Goal: Task Accomplishment & Management: Manage account settings

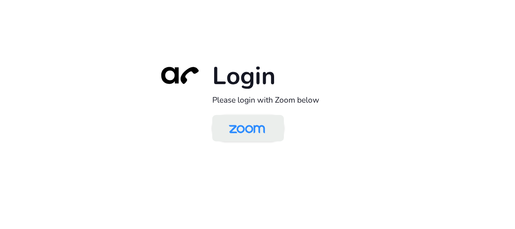
click at [238, 141] on link at bounding box center [248, 128] width 72 height 26
click at [239, 137] on img at bounding box center [247, 128] width 52 height 24
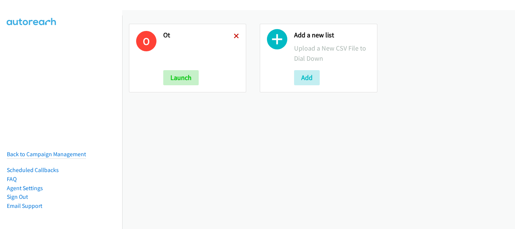
click at [235, 36] on icon at bounding box center [236, 36] width 5 height 5
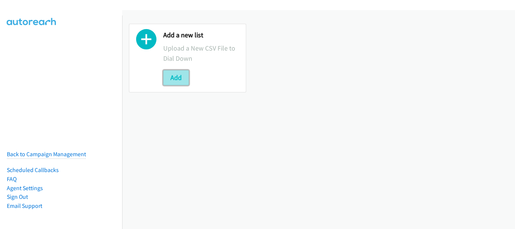
click at [182, 76] on button "Add" at bounding box center [176, 77] width 26 height 15
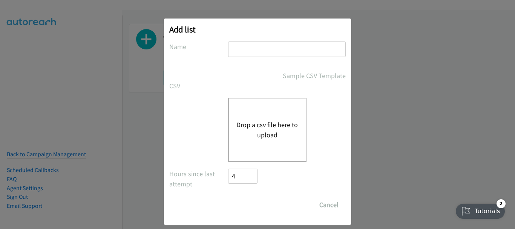
drag, startPoint x: 237, startPoint y: 50, endPoint x: 232, endPoint y: 50, distance: 4.9
click at [237, 50] on input "text" at bounding box center [287, 48] width 118 height 15
type input "Wed morn"
click at [229, 133] on div "Drop a csv file here to upload" at bounding box center [267, 130] width 78 height 64
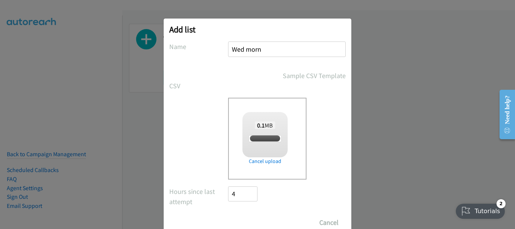
checkbox input "true"
click at [247, 220] on input "Save List" at bounding box center [248, 222] width 40 height 15
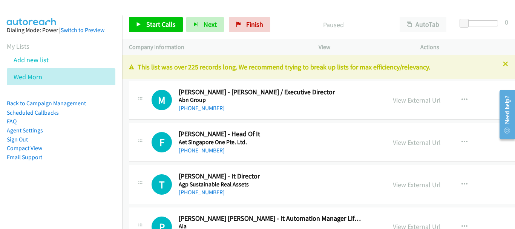
scroll to position [38, 0]
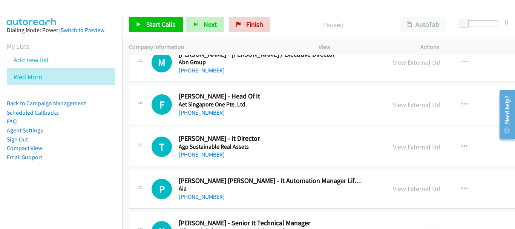
click at [212, 155] on link "[PHONE_NUMBER]" at bounding box center [202, 154] width 46 height 7
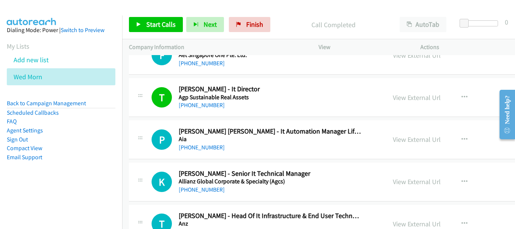
scroll to position [75, 0]
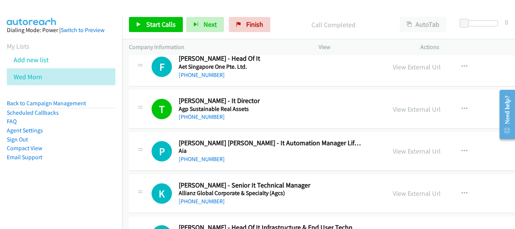
click at [186, 155] on div "[PHONE_NUMBER]" at bounding box center [270, 158] width 183 height 9
click at [186, 157] on link "[PHONE_NUMBER]" at bounding box center [202, 158] width 46 height 7
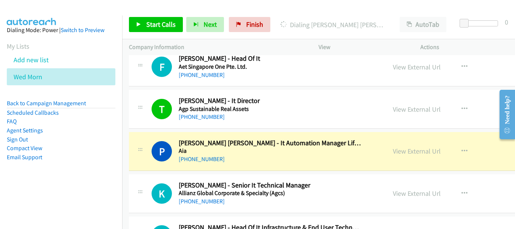
scroll to position [113, 0]
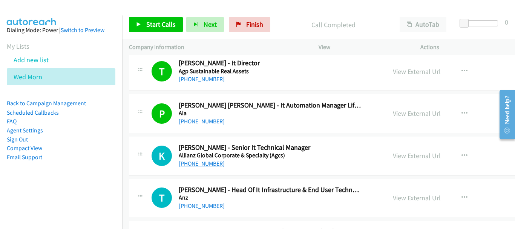
click at [203, 164] on link "[PHONE_NUMBER]" at bounding box center [202, 163] width 46 height 7
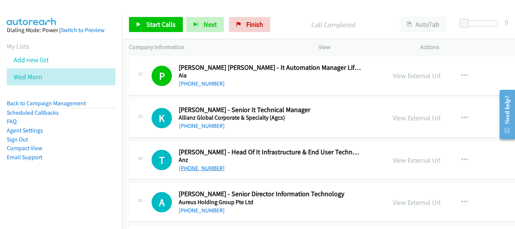
click at [199, 168] on link "[PHONE_NUMBER]" at bounding box center [202, 167] width 46 height 7
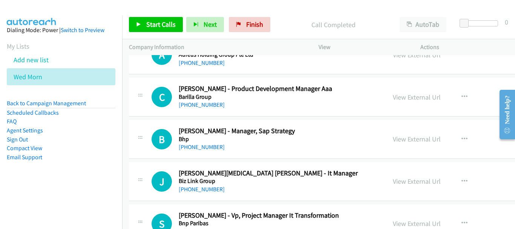
scroll to position [301, 0]
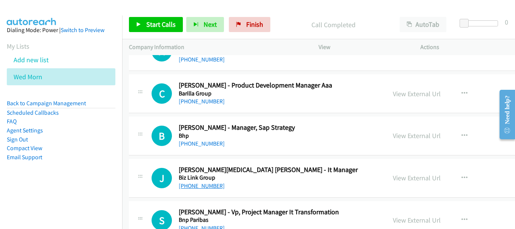
click at [210, 184] on link "[PHONE_NUMBER]" at bounding box center [202, 185] width 46 height 7
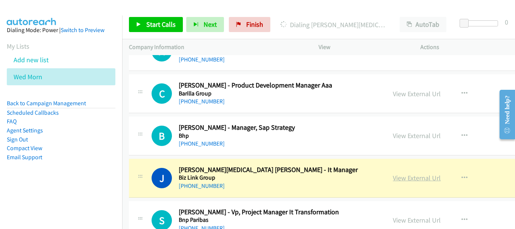
click at [407, 179] on link "View External Url" at bounding box center [417, 177] width 48 height 9
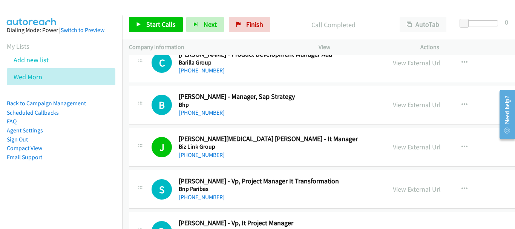
scroll to position [339, 0]
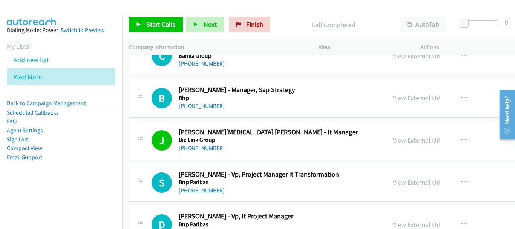
click at [199, 189] on link "[PHONE_NUMBER]" at bounding box center [202, 189] width 46 height 7
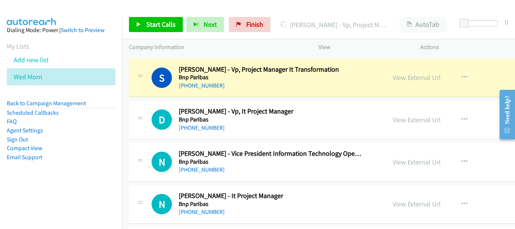
scroll to position [452, 0]
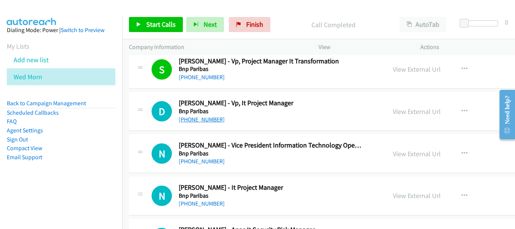
click at [189, 121] on link "[PHONE_NUMBER]" at bounding box center [202, 119] width 46 height 7
click at [206, 164] on link "[PHONE_NUMBER]" at bounding box center [202, 160] width 46 height 7
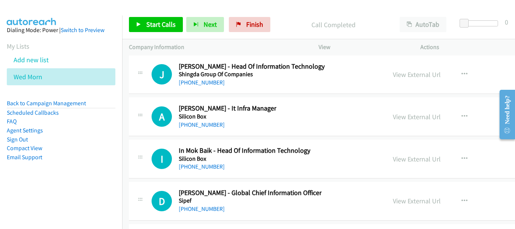
scroll to position [22353, 0]
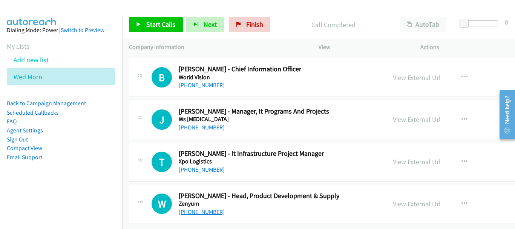
click at [199, 208] on link "[PHONE_NUMBER]" at bounding box center [202, 211] width 46 height 7
click at [209, 167] on link "[PHONE_NUMBER]" at bounding box center [202, 169] width 46 height 7
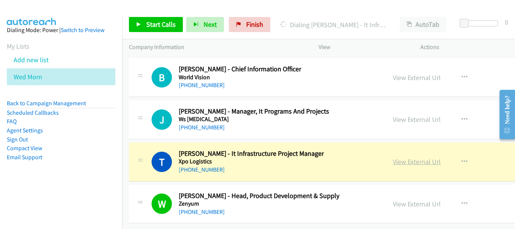
click at [399, 157] on link "View External Url" at bounding box center [417, 161] width 48 height 9
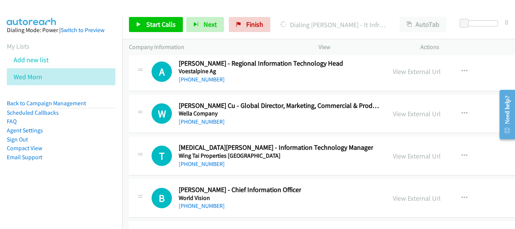
scroll to position [22240, 0]
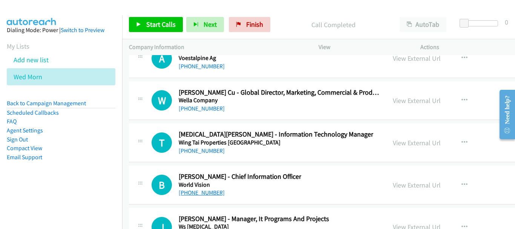
click at [193, 194] on link "[PHONE_NUMBER]" at bounding box center [202, 192] width 46 height 7
click at [201, 153] on link "[PHONE_NUMBER]" at bounding box center [202, 150] width 46 height 7
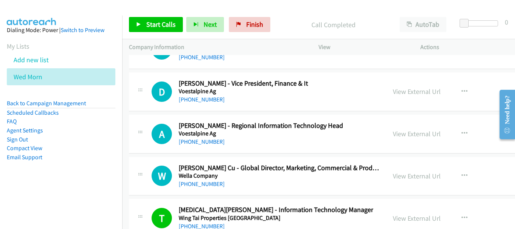
scroll to position [22127, 0]
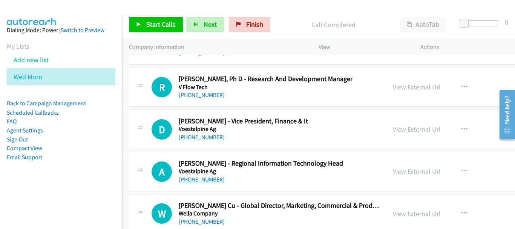
click at [196, 176] on link "[PHONE_NUMBER]" at bounding box center [202, 179] width 46 height 7
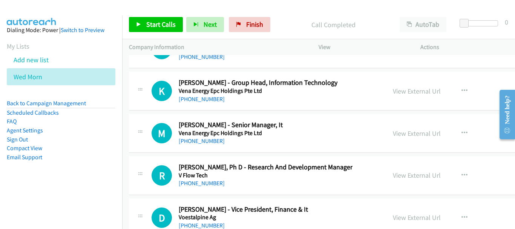
scroll to position [22014, 0]
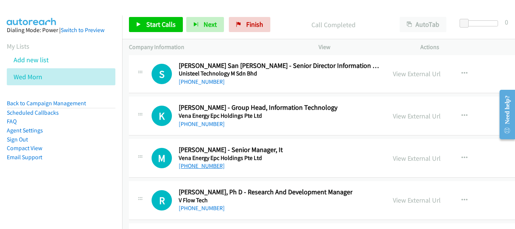
click at [200, 167] on link "[PHONE_NUMBER]" at bounding box center [202, 165] width 46 height 7
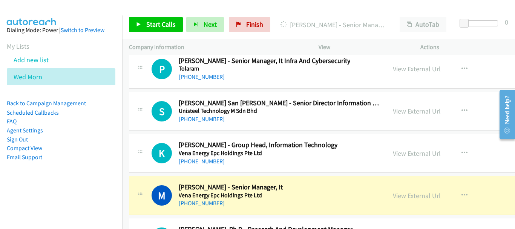
scroll to position [21976, 0]
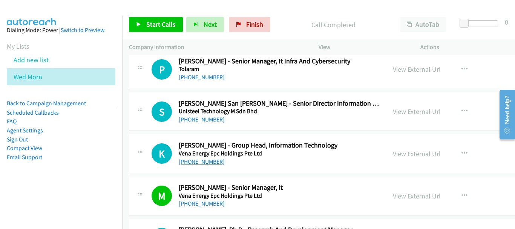
click at [205, 163] on link "[PHONE_NUMBER]" at bounding box center [202, 161] width 46 height 7
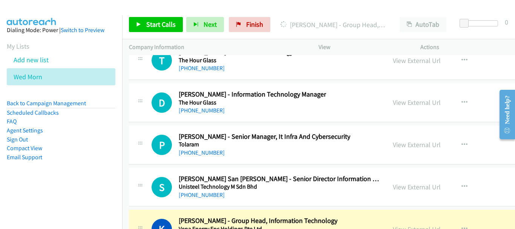
scroll to position [21939, 0]
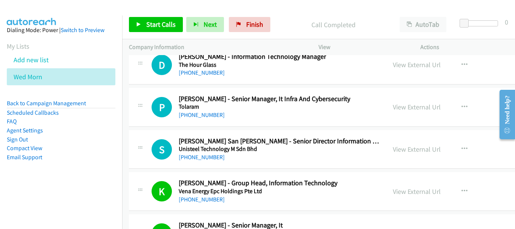
click at [205, 163] on div "S Callback Scheduled Seng San Lim - Senior Director Information Technology Unis…" at bounding box center [372, 149] width 487 height 39
click at [204, 159] on link "[PHONE_NUMBER]" at bounding box center [202, 156] width 46 height 7
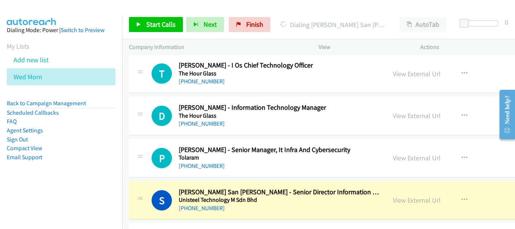
scroll to position [21901, 0]
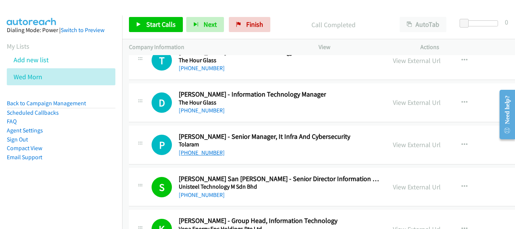
click at [212, 153] on link "[PHONE_NUMBER]" at bounding box center [202, 152] width 46 height 7
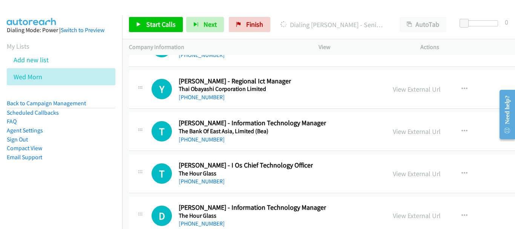
scroll to position [21826, 0]
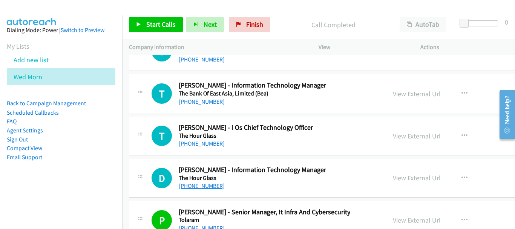
click at [199, 186] on link "[PHONE_NUMBER]" at bounding box center [202, 185] width 46 height 7
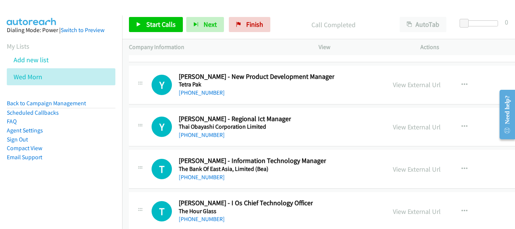
scroll to position [21788, 0]
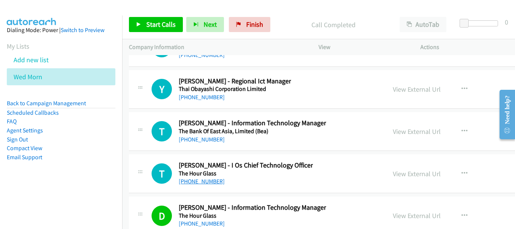
click at [203, 183] on link "[PHONE_NUMBER]" at bounding box center [202, 180] width 46 height 7
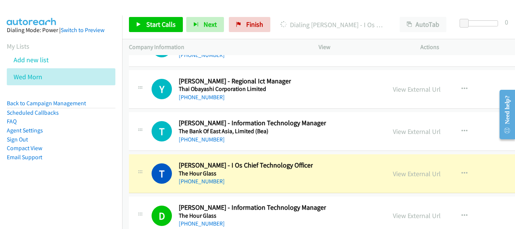
scroll to position [21750, 0]
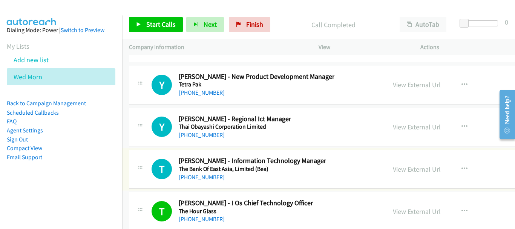
click at [196, 180] on div "[PHONE_NUMBER]" at bounding box center [252, 177] width 147 height 9
click at [197, 177] on link "[PHONE_NUMBER]" at bounding box center [202, 176] width 46 height 7
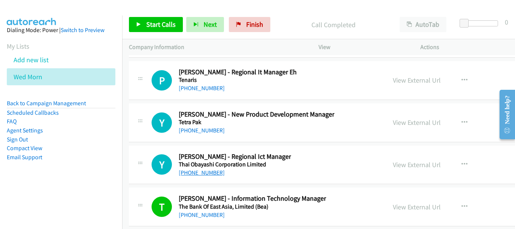
click at [200, 173] on link "[PHONE_NUMBER]" at bounding box center [202, 172] width 46 height 7
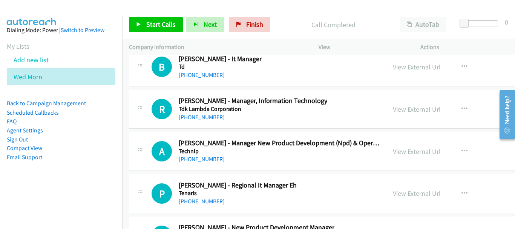
scroll to position [21524, 0]
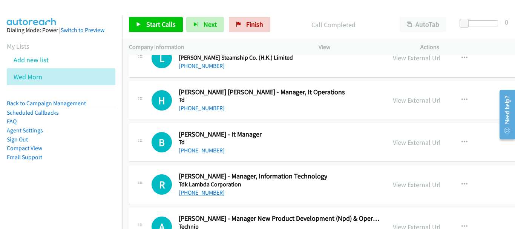
click at [205, 192] on link "[PHONE_NUMBER]" at bounding box center [202, 192] width 46 height 7
click at [205, 148] on link "[PHONE_NUMBER]" at bounding box center [202, 150] width 46 height 7
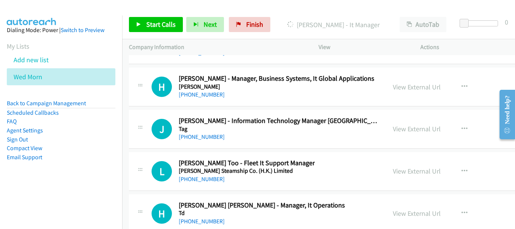
scroll to position [21449, 0]
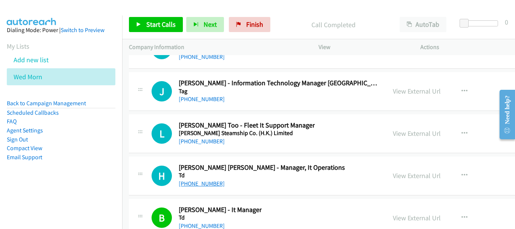
click at [207, 183] on link "[PHONE_NUMBER]" at bounding box center [202, 183] width 46 height 7
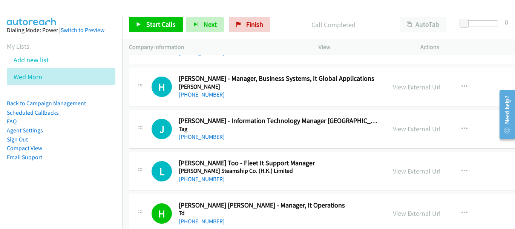
scroll to position [21374, 0]
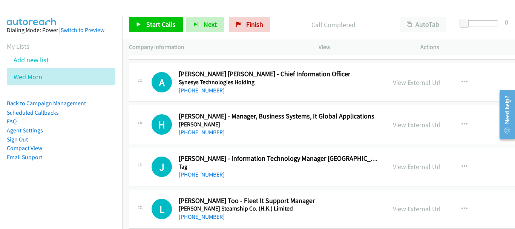
click at [199, 174] on link "[PHONE_NUMBER]" at bounding box center [202, 174] width 46 height 7
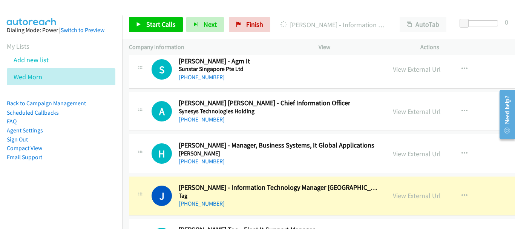
scroll to position [21336, 0]
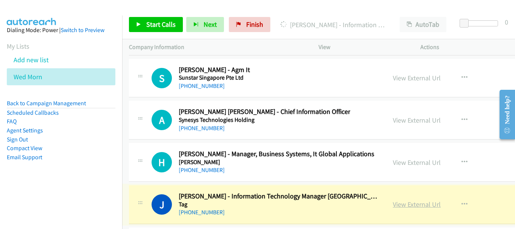
click at [401, 203] on link "View External Url" at bounding box center [417, 204] width 48 height 9
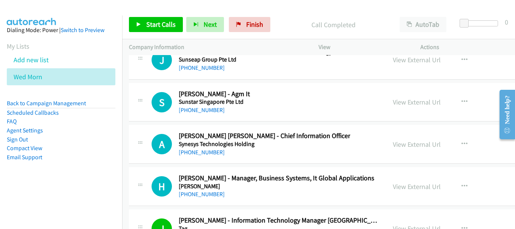
scroll to position [21298, 0]
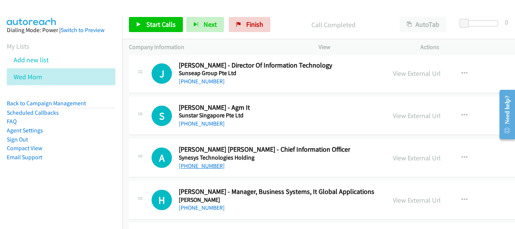
click at [206, 163] on link "[PHONE_NUMBER]" at bounding box center [202, 165] width 46 height 7
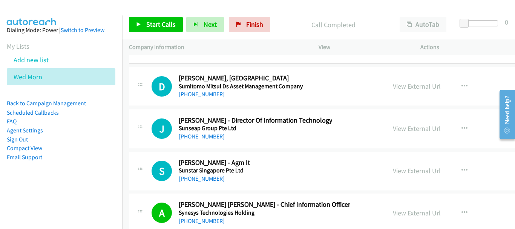
scroll to position [21223, 0]
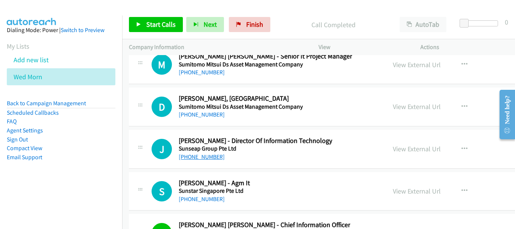
click at [209, 157] on link "[PHONE_NUMBER]" at bounding box center [202, 156] width 46 height 7
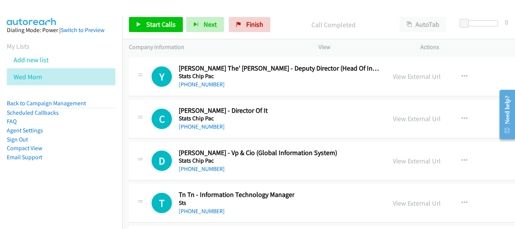
scroll to position [21035, 0]
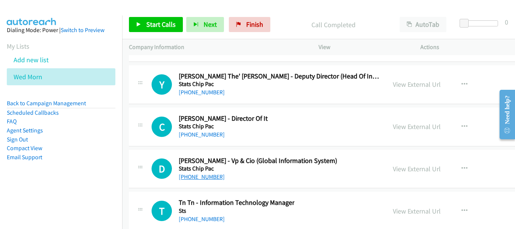
click at [210, 178] on link "[PHONE_NUMBER]" at bounding box center [202, 176] width 46 height 7
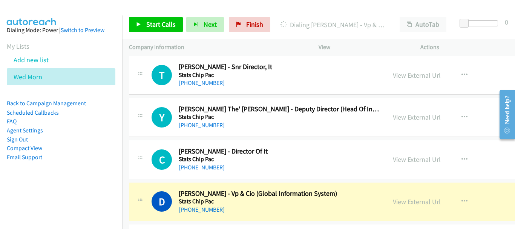
scroll to position [20997, 0]
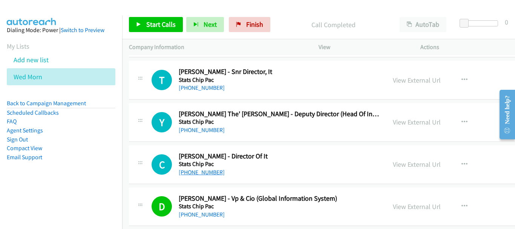
click at [206, 170] on link "[PHONE_NUMBER]" at bounding box center [202, 171] width 46 height 7
click at [200, 88] on link "[PHONE_NUMBER]" at bounding box center [202, 87] width 46 height 7
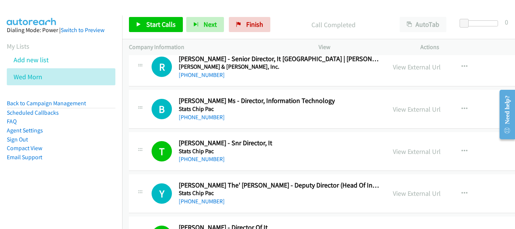
scroll to position [20922, 0]
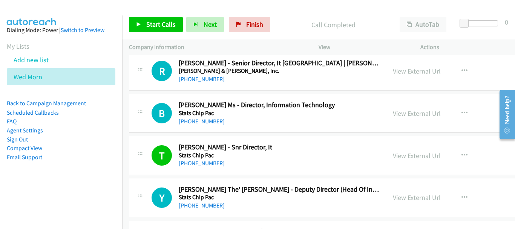
click at [196, 119] on link "[PHONE_NUMBER]" at bounding box center [202, 121] width 46 height 7
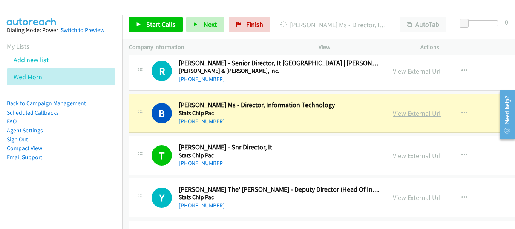
click at [399, 114] on link "View External Url" at bounding box center [417, 113] width 48 height 9
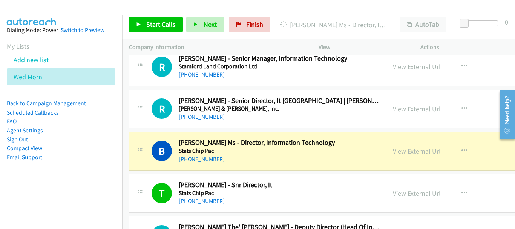
scroll to position [20846, 0]
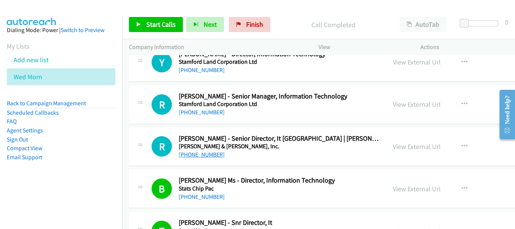
click at [192, 157] on link "[PHONE_NUMBER]" at bounding box center [202, 154] width 46 height 7
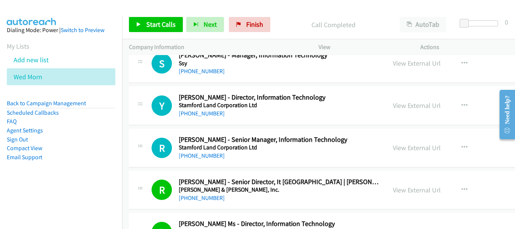
scroll to position [20771, 0]
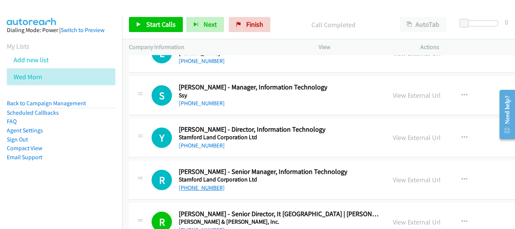
click at [198, 185] on link "[PHONE_NUMBER]" at bounding box center [202, 187] width 46 height 7
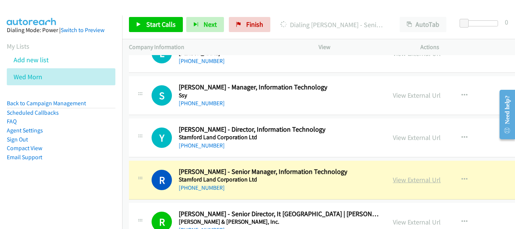
click at [403, 179] on link "View External Url" at bounding box center [417, 179] width 48 height 9
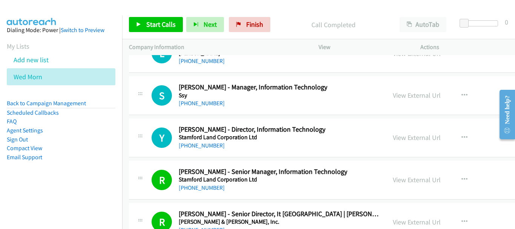
click at [208, 150] on div "Y Callback Scheduled Yuen Weng Hong - Director, Information Technology Stamford…" at bounding box center [372, 137] width 487 height 39
click at [207, 148] on link "[PHONE_NUMBER]" at bounding box center [202, 145] width 46 height 7
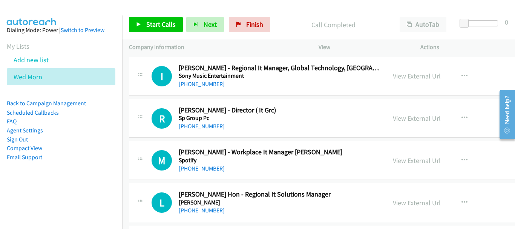
scroll to position [20583, 0]
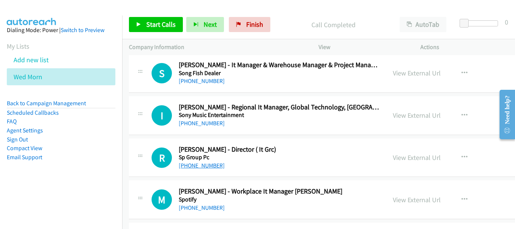
click at [203, 163] on link "[PHONE_NUMBER]" at bounding box center [202, 165] width 46 height 7
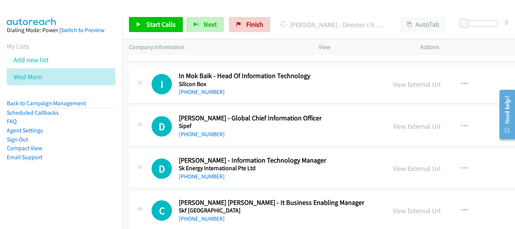
scroll to position [20281, 0]
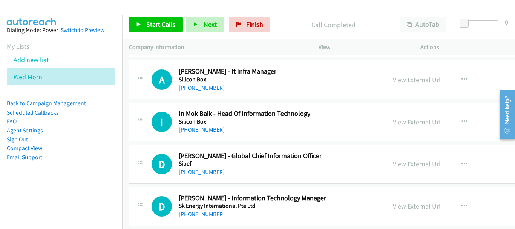
click at [202, 212] on link "[PHONE_NUMBER]" at bounding box center [202, 213] width 46 height 7
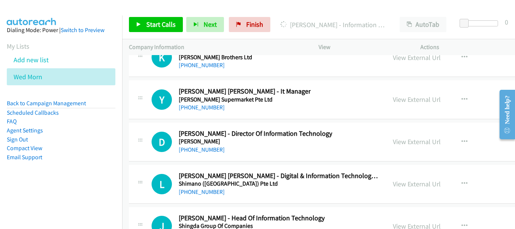
scroll to position [20131, 0]
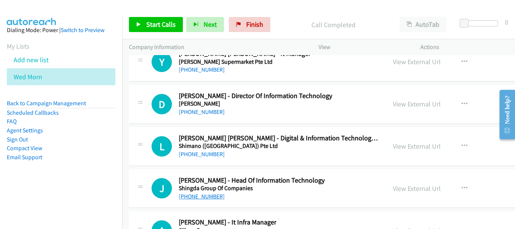
click at [197, 199] on link "[PHONE_NUMBER]" at bounding box center [202, 196] width 46 height 7
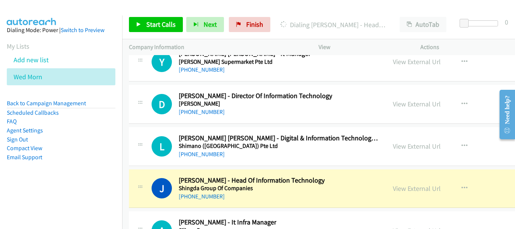
scroll to position [20168, 0]
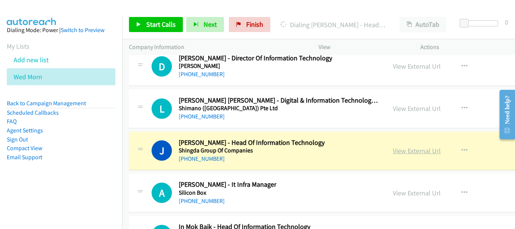
click at [395, 154] on link "View External Url" at bounding box center [417, 150] width 48 height 9
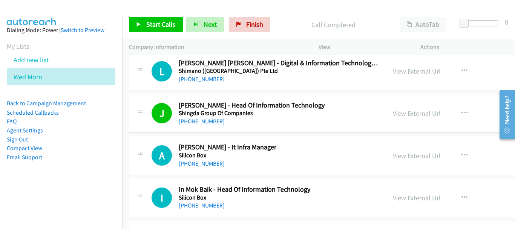
scroll to position [20131, 0]
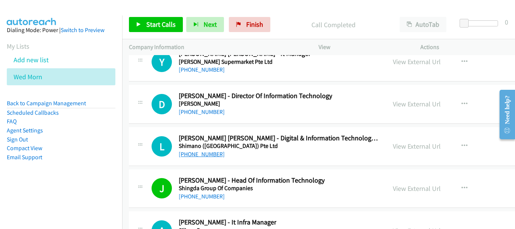
click at [209, 155] on link "[PHONE_NUMBER]" at bounding box center [202, 153] width 46 height 7
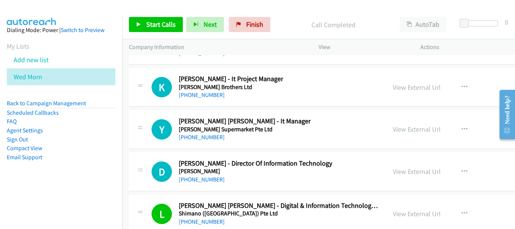
scroll to position [20055, 0]
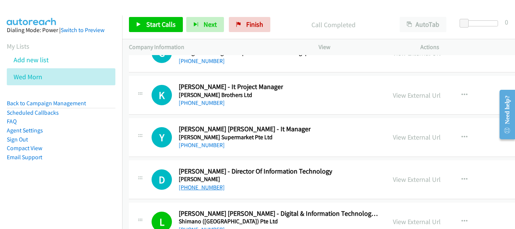
click at [208, 186] on link "[PHONE_NUMBER]" at bounding box center [202, 186] width 46 height 7
click at [201, 144] on link "[PHONE_NUMBER]" at bounding box center [202, 144] width 46 height 7
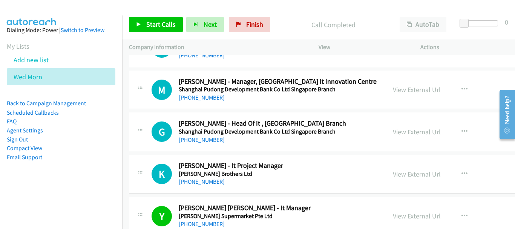
scroll to position [20018, 0]
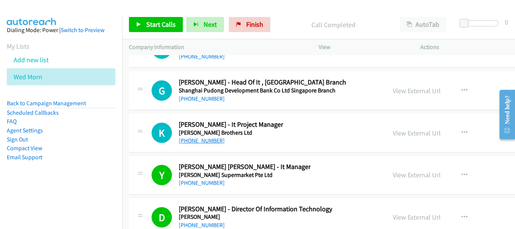
click at [198, 138] on link "[PHONE_NUMBER]" at bounding box center [202, 140] width 46 height 7
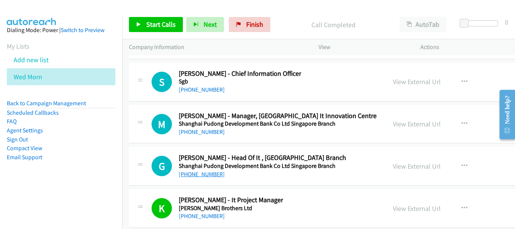
click at [201, 176] on link "[PHONE_NUMBER]" at bounding box center [202, 173] width 46 height 7
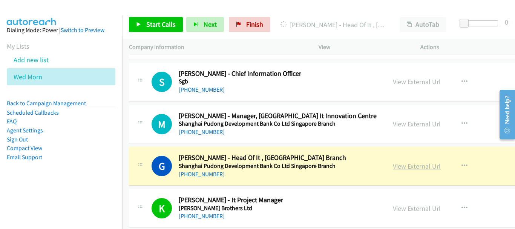
click at [393, 164] on link "View External Url" at bounding box center [417, 166] width 48 height 9
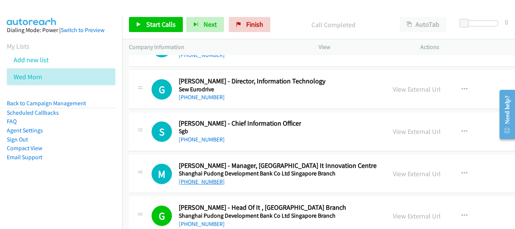
scroll to position [19905, 0]
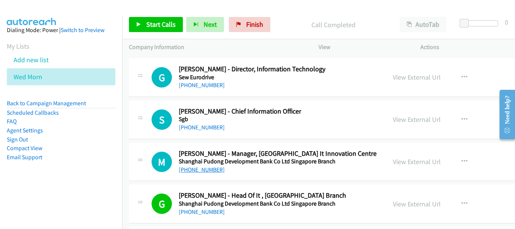
click at [202, 166] on link "[PHONE_NUMBER]" at bounding box center [202, 169] width 46 height 7
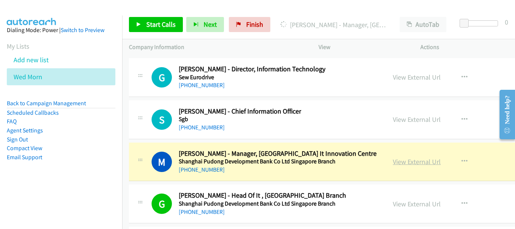
click at [393, 158] on link "View External Url" at bounding box center [417, 161] width 48 height 9
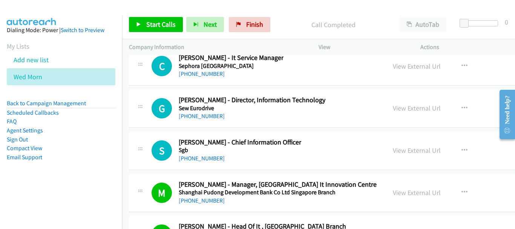
scroll to position [19867, 0]
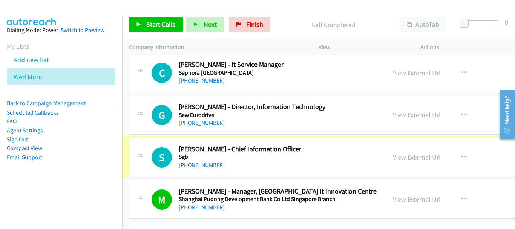
click at [205, 164] on link "[PHONE_NUMBER]" at bounding box center [202, 164] width 46 height 7
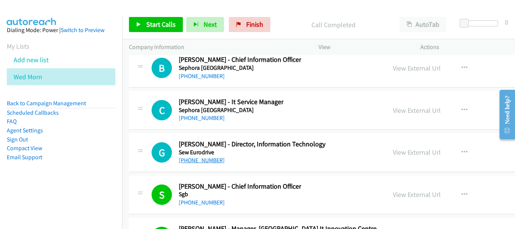
scroll to position [19829, 0]
click at [207, 162] on link "[PHONE_NUMBER]" at bounding box center [202, 160] width 46 height 7
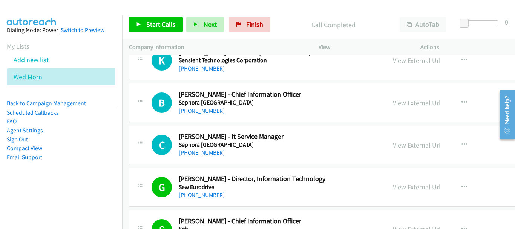
scroll to position [19792, 0]
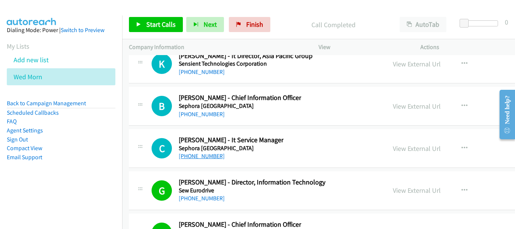
click at [206, 153] on link "[PHONE_NUMBER]" at bounding box center [202, 155] width 46 height 7
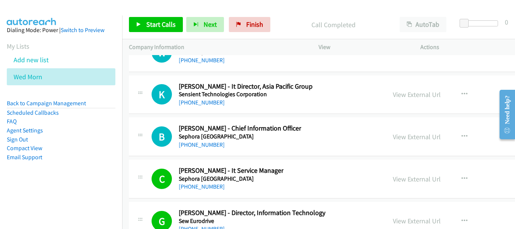
scroll to position [19716, 0]
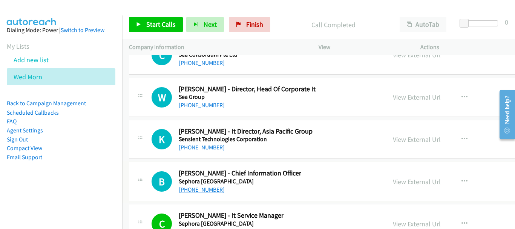
click at [200, 193] on link "[PHONE_NUMBER]" at bounding box center [202, 189] width 46 height 7
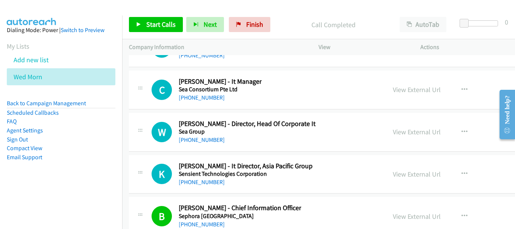
scroll to position [19678, 0]
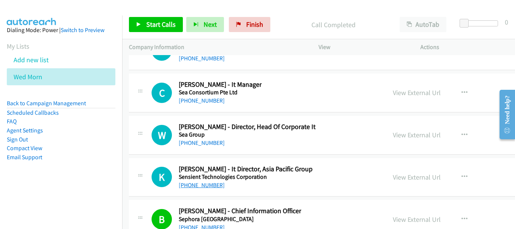
click at [205, 187] on link "[PHONE_NUMBER]" at bounding box center [202, 184] width 46 height 7
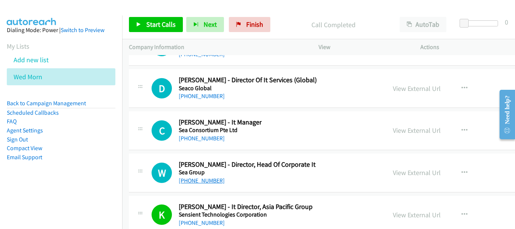
click at [210, 180] on link "[PHONE_NUMBER]" at bounding box center [202, 180] width 46 height 7
click at [209, 139] on link "[PHONE_NUMBER]" at bounding box center [202, 137] width 46 height 7
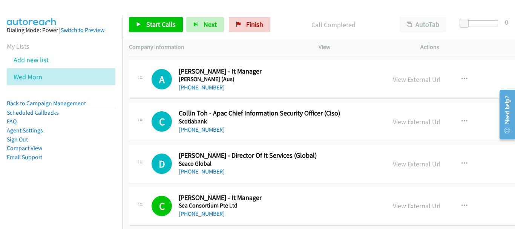
click at [199, 173] on link "[PHONE_NUMBER]" at bounding box center [202, 171] width 46 height 7
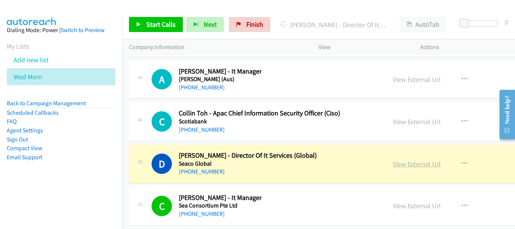
click at [393, 167] on link "View External Url" at bounding box center [417, 163] width 48 height 9
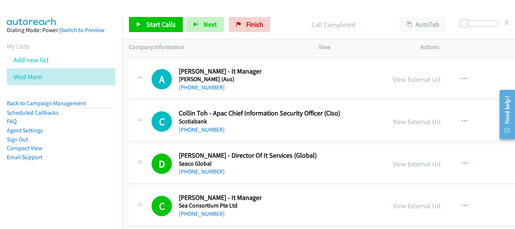
scroll to position [19528, 0]
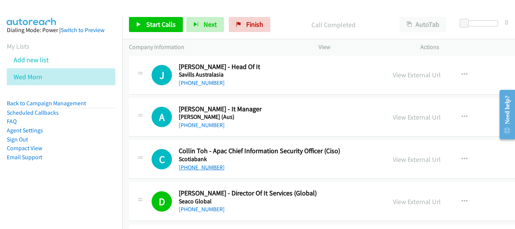
click at [200, 167] on link "[PHONE_NUMBER]" at bounding box center [202, 166] width 46 height 7
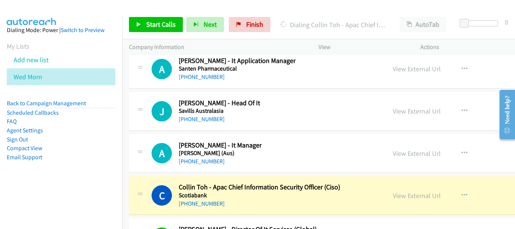
scroll to position [19490, 0]
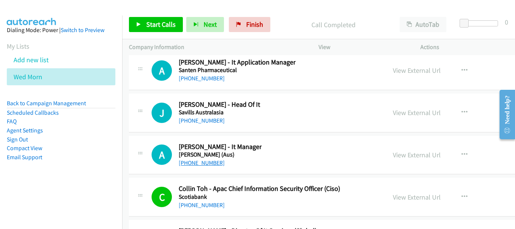
click at [194, 162] on link "[PHONE_NUMBER]" at bounding box center [202, 162] width 46 height 7
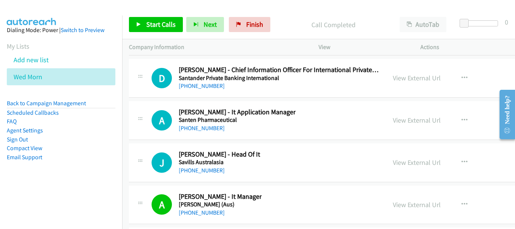
scroll to position [19415, 0]
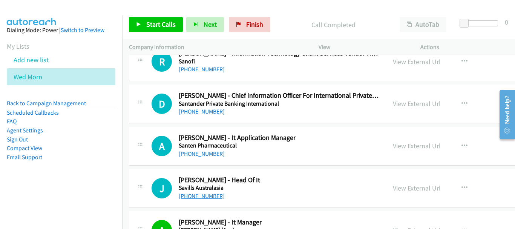
click at [186, 197] on link "[PHONE_NUMBER]" at bounding box center [202, 195] width 46 height 7
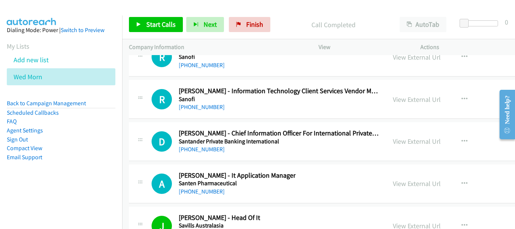
scroll to position [19339, 0]
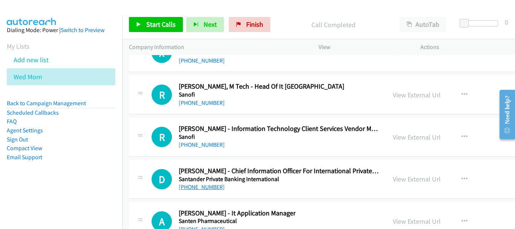
click at [207, 185] on link "[PHONE_NUMBER]" at bounding box center [202, 186] width 46 height 7
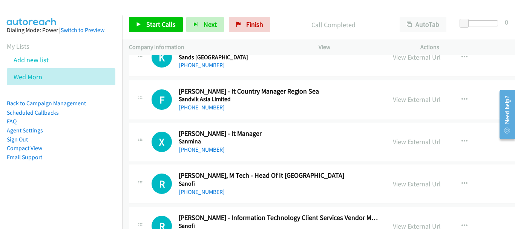
scroll to position [19264, 0]
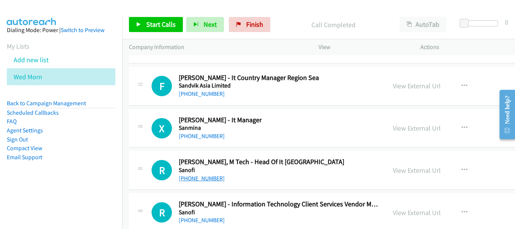
click at [196, 178] on link "[PHONE_NUMBER]" at bounding box center [202, 177] width 46 height 7
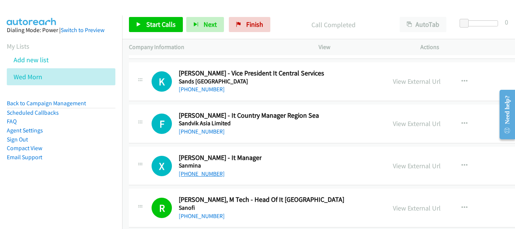
click at [206, 174] on link "[PHONE_NUMBER]" at bounding box center [202, 173] width 46 height 7
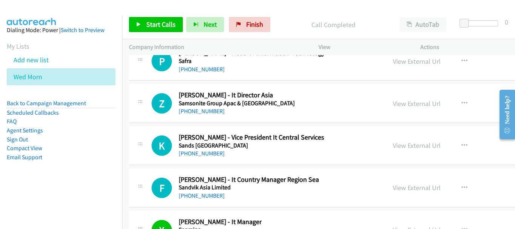
scroll to position [19151, 0]
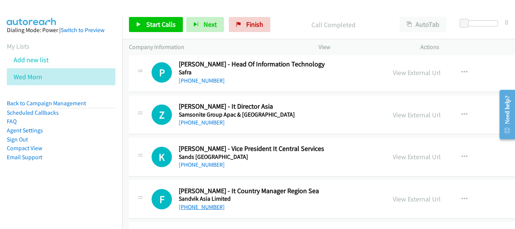
click at [206, 209] on link "[PHONE_NUMBER]" at bounding box center [202, 206] width 46 height 7
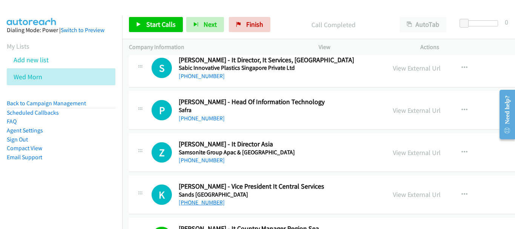
click at [208, 200] on link "[PHONE_NUMBER]" at bounding box center [202, 202] width 46 height 7
click at [206, 159] on link "[PHONE_NUMBER]" at bounding box center [202, 159] width 46 height 7
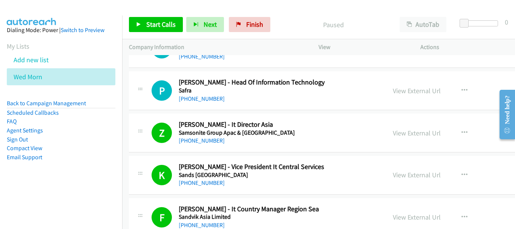
scroll to position [19095, 0]
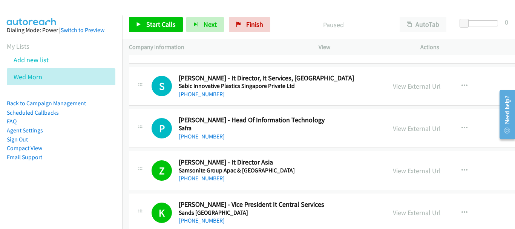
click at [206, 139] on link "[PHONE_NUMBER]" at bounding box center [202, 136] width 46 height 7
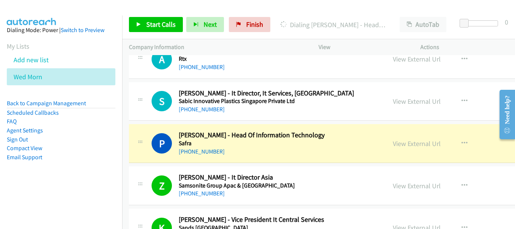
scroll to position [19020, 0]
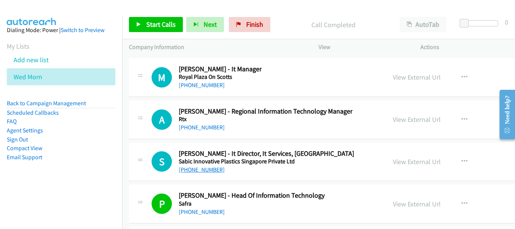
click at [202, 168] on link "[PHONE_NUMBER]" at bounding box center [202, 169] width 46 height 7
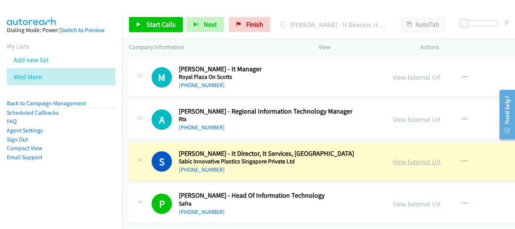
click at [396, 163] on link "View External Url" at bounding box center [417, 161] width 48 height 9
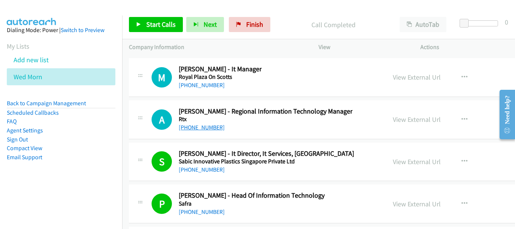
click at [185, 130] on link "[PHONE_NUMBER]" at bounding box center [202, 127] width 46 height 7
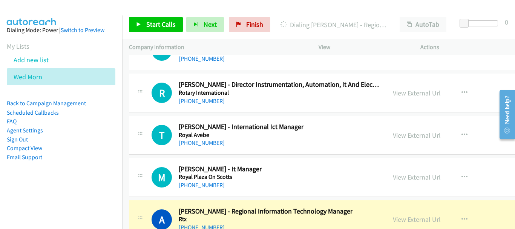
scroll to position [18907, 0]
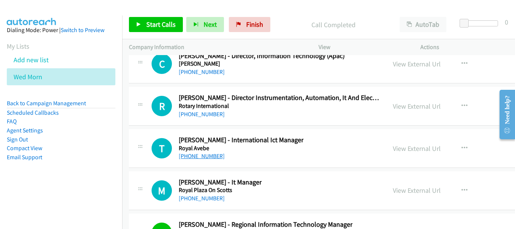
click at [207, 153] on link "[PHONE_NUMBER]" at bounding box center [202, 155] width 46 height 7
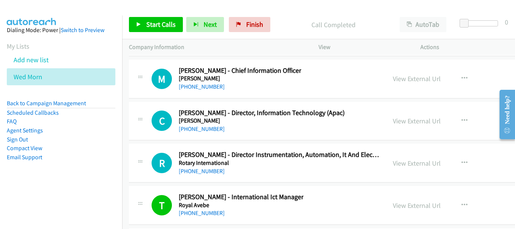
scroll to position [18832, 0]
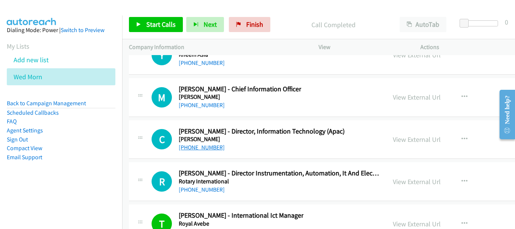
click at [210, 148] on link "[PHONE_NUMBER]" at bounding box center [202, 147] width 46 height 7
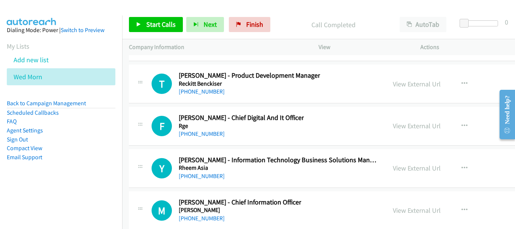
scroll to position [18681, 0]
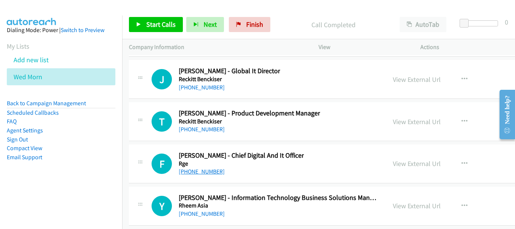
click at [203, 172] on link "[PHONE_NUMBER]" at bounding box center [202, 171] width 46 height 7
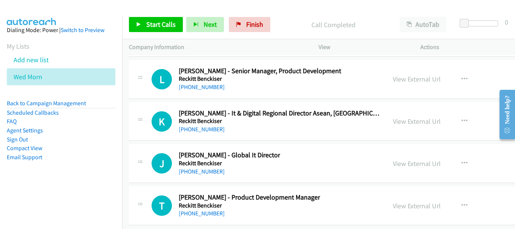
scroll to position [18606, 0]
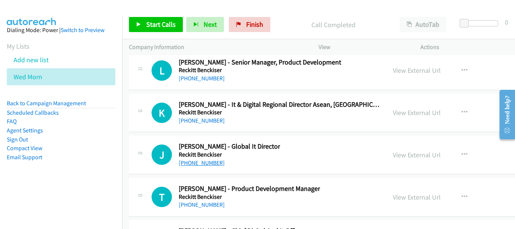
click at [210, 163] on link "[PHONE_NUMBER]" at bounding box center [202, 162] width 46 height 7
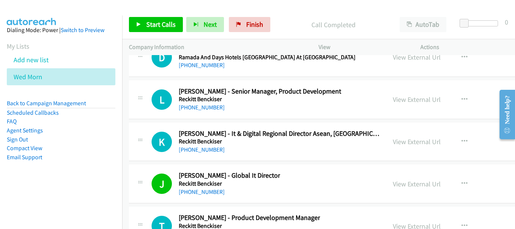
scroll to position [18568, 0]
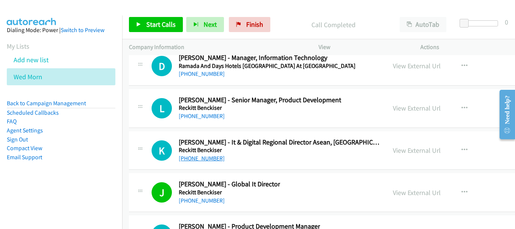
click at [202, 157] on link "[PHONE_NUMBER]" at bounding box center [202, 157] width 46 height 7
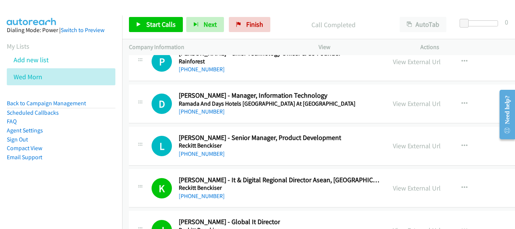
scroll to position [18493, 0]
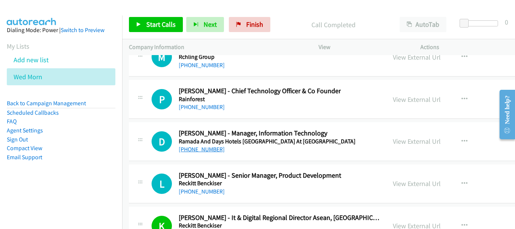
click at [204, 148] on link "[PHONE_NUMBER]" at bounding box center [202, 148] width 46 height 7
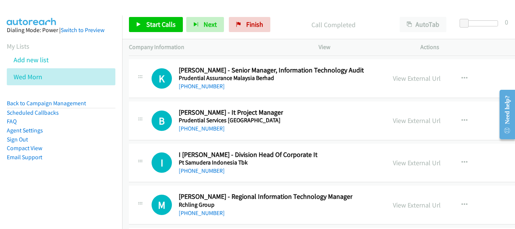
scroll to position [18342, 0]
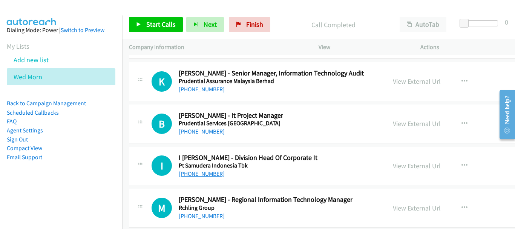
click at [206, 174] on link "[PHONE_NUMBER]" at bounding box center [202, 173] width 46 height 7
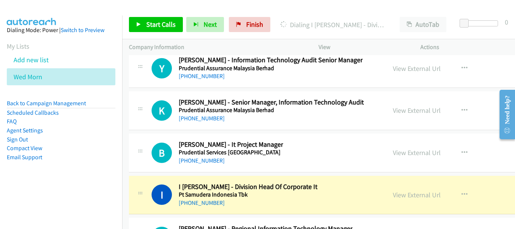
scroll to position [18304, 0]
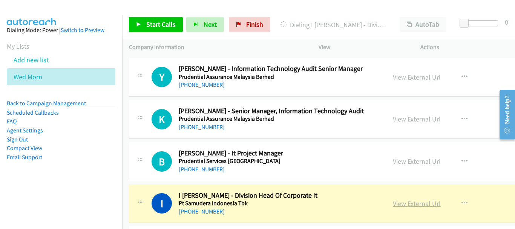
click at [397, 205] on link "View External Url" at bounding box center [417, 203] width 48 height 9
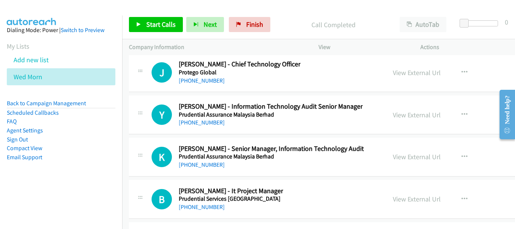
scroll to position [18191, 0]
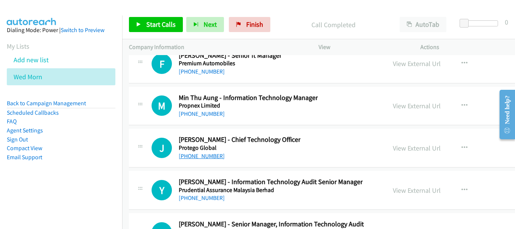
click at [194, 156] on link "[PHONE_NUMBER]" at bounding box center [202, 155] width 46 height 7
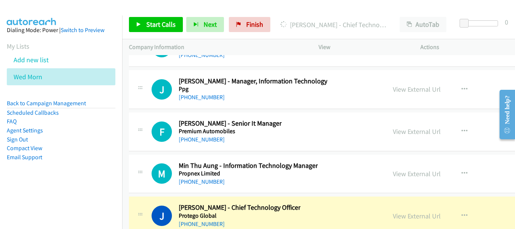
scroll to position [18116, 0]
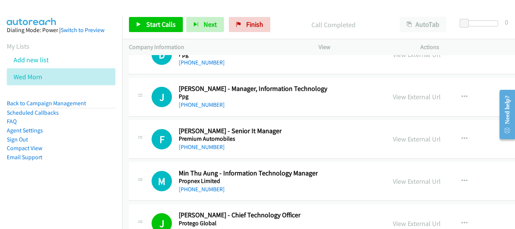
click at [200, 184] on h5 "Propnex Limited" at bounding box center [248, 181] width 139 height 8
click at [200, 189] on link "[PHONE_NUMBER]" at bounding box center [202, 188] width 46 height 7
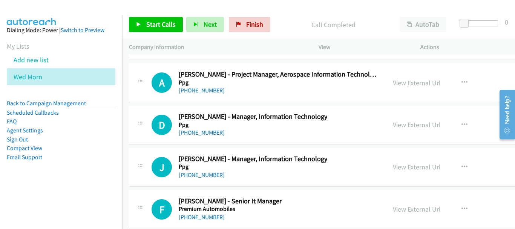
scroll to position [18040, 0]
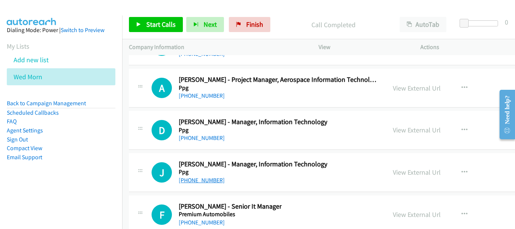
click at [197, 183] on link "[PHONE_NUMBER]" at bounding box center [202, 179] width 46 height 7
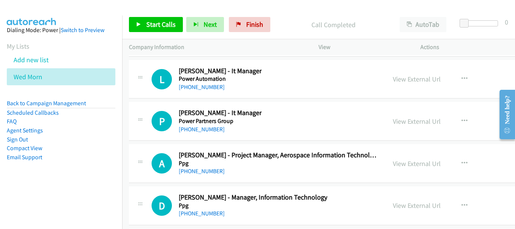
scroll to position [17927, 0]
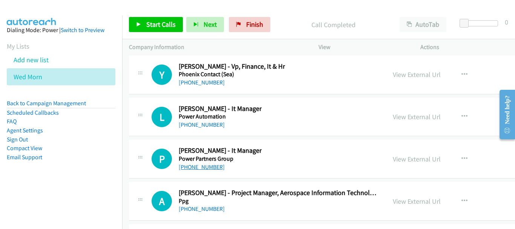
click at [204, 164] on link "[PHONE_NUMBER]" at bounding box center [202, 166] width 46 height 7
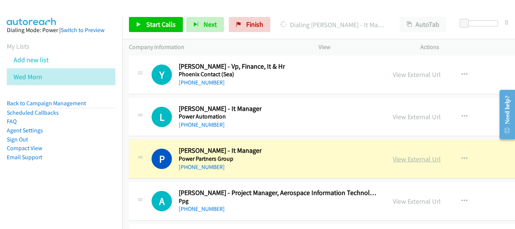
click at [401, 160] on link "View External Url" at bounding box center [417, 158] width 48 height 9
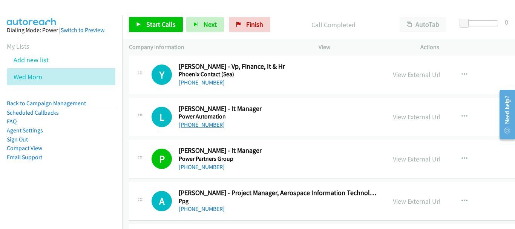
click at [206, 125] on link "[PHONE_NUMBER]" at bounding box center [202, 124] width 46 height 7
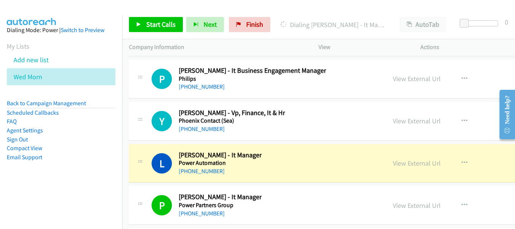
scroll to position [17890, 0]
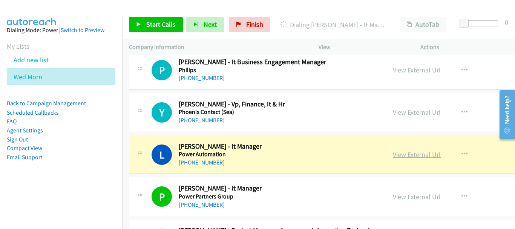
click at [393, 154] on link "View External Url" at bounding box center [417, 154] width 48 height 9
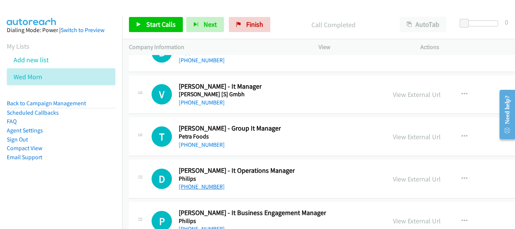
scroll to position [17701, 0]
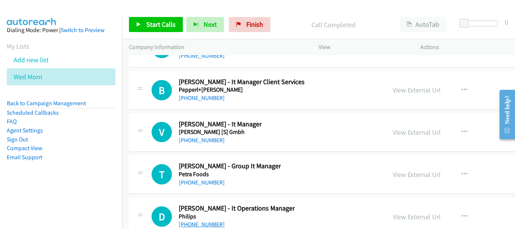
click at [200, 185] on link "[PHONE_NUMBER]" at bounding box center [202, 182] width 46 height 7
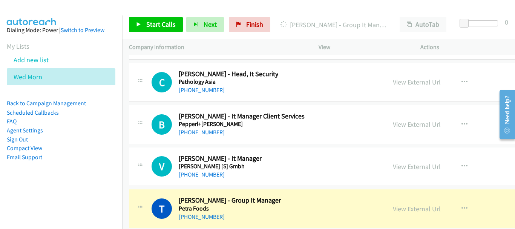
scroll to position [17664, 0]
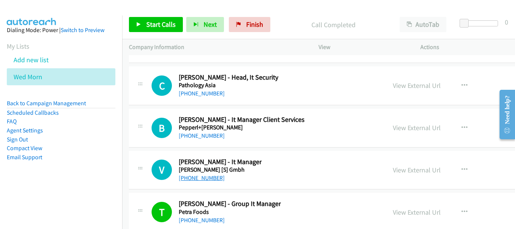
click at [203, 180] on link "[PHONE_NUMBER]" at bounding box center [202, 177] width 46 height 7
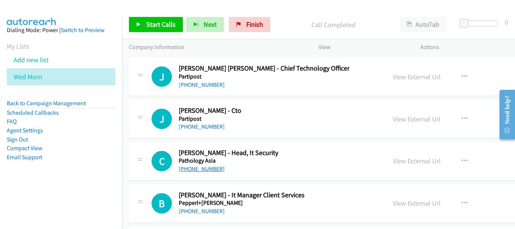
scroll to position [17551, 0]
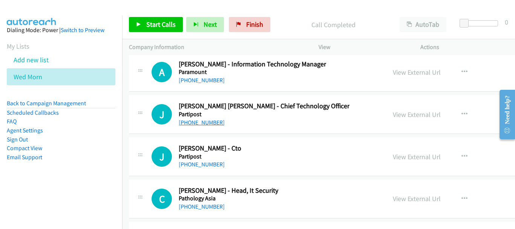
click at [203, 121] on link "[PHONE_NUMBER]" at bounding box center [202, 122] width 46 height 7
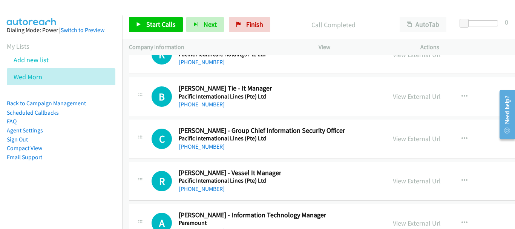
scroll to position [17362, 0]
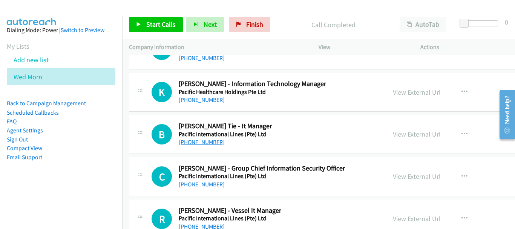
click at [199, 145] on link "[PHONE_NUMBER]" at bounding box center [202, 141] width 46 height 7
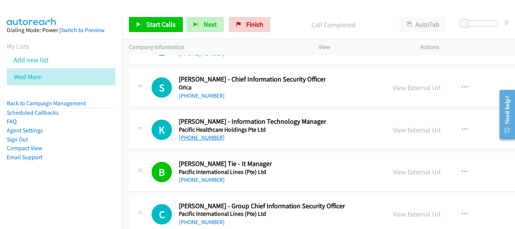
click at [208, 138] on link "[PHONE_NUMBER]" at bounding box center [202, 137] width 46 height 7
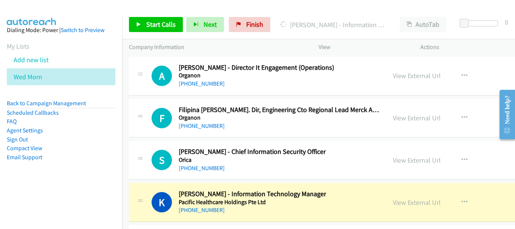
scroll to position [17249, 0]
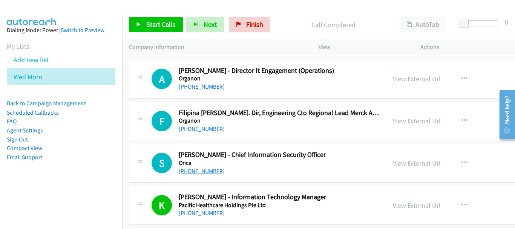
click at [204, 169] on link "[PHONE_NUMBER]" at bounding box center [202, 170] width 46 height 7
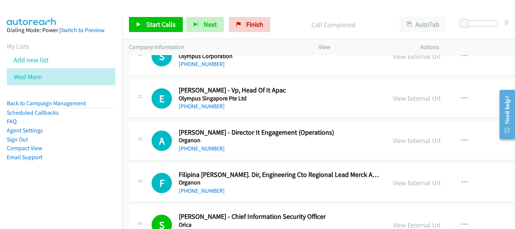
scroll to position [17174, 0]
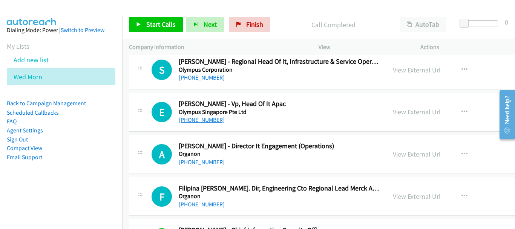
click at [201, 119] on link "[PHONE_NUMBER]" at bounding box center [202, 119] width 46 height 7
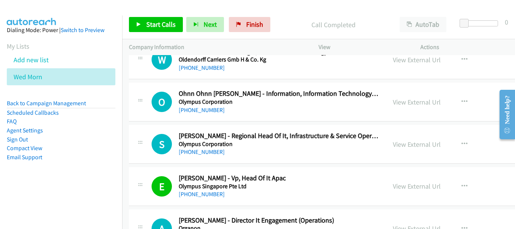
scroll to position [17099, 0]
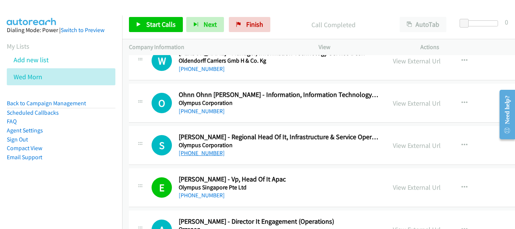
click at [211, 154] on link "[PHONE_NUMBER]" at bounding box center [202, 152] width 46 height 7
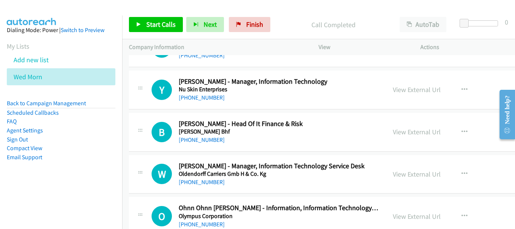
scroll to position [16910, 0]
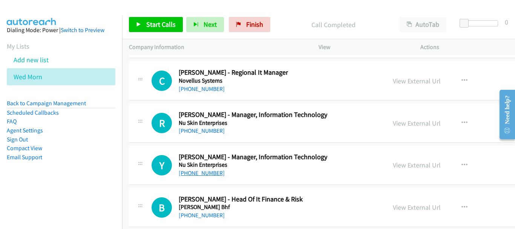
click at [203, 173] on link "[PHONE_NUMBER]" at bounding box center [202, 172] width 46 height 7
click at [193, 131] on link "[PHONE_NUMBER]" at bounding box center [202, 130] width 46 height 7
click at [204, 170] on link "[PHONE_NUMBER]" at bounding box center [202, 172] width 46 height 7
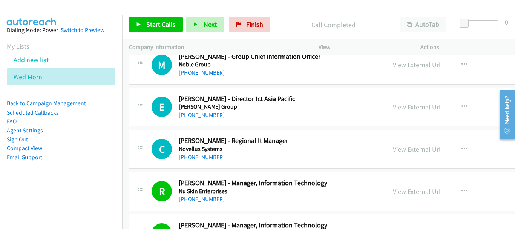
scroll to position [16835, 0]
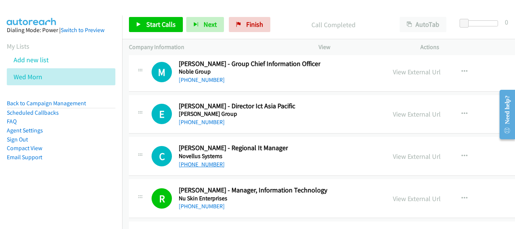
click at [198, 162] on link "[PHONE_NUMBER]" at bounding box center [202, 163] width 46 height 7
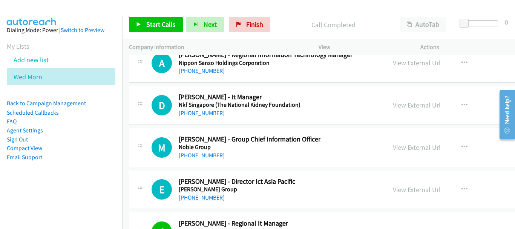
click at [210, 194] on link "[PHONE_NUMBER]" at bounding box center [202, 197] width 46 height 7
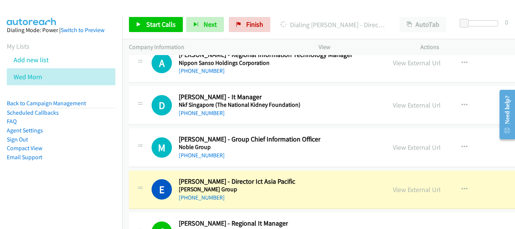
drag, startPoint x: 390, startPoint y: 187, endPoint x: 391, endPoint y: 161, distance: 25.6
click at [404, 191] on link "View External Url" at bounding box center [417, 189] width 48 height 9
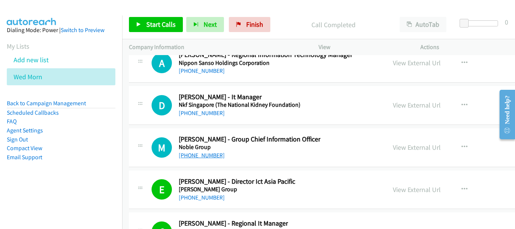
click at [193, 156] on link "[PHONE_NUMBER]" at bounding box center [202, 154] width 46 height 7
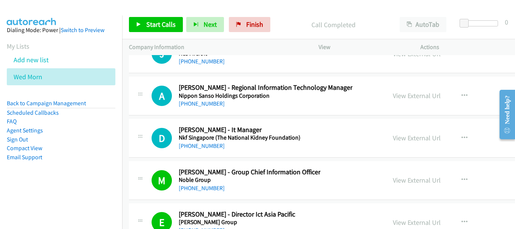
scroll to position [16684, 0]
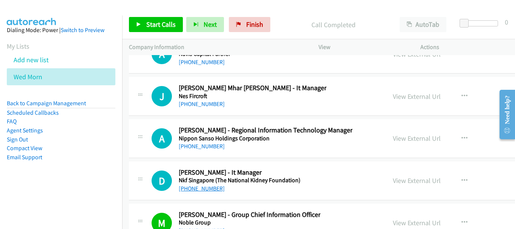
click at [189, 189] on link "[PHONE_NUMBER]" at bounding box center [202, 188] width 46 height 7
click at [205, 146] on link "[PHONE_NUMBER]" at bounding box center [202, 145] width 46 height 7
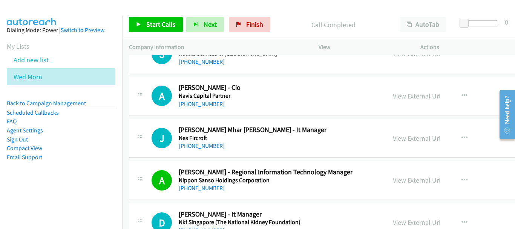
scroll to position [16609, 0]
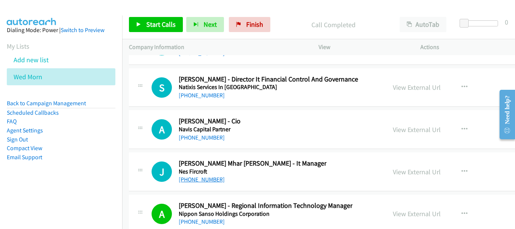
click at [200, 181] on link "[PHONE_NUMBER]" at bounding box center [202, 179] width 46 height 7
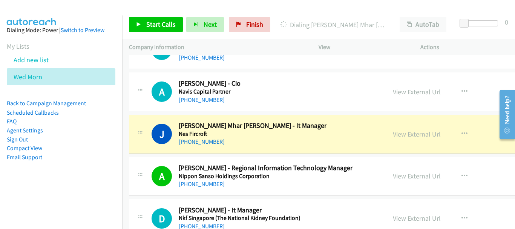
scroll to position [16571, 0]
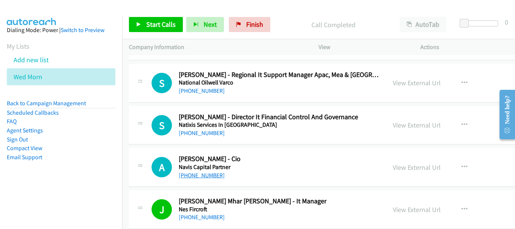
click at [204, 177] on link "[PHONE_NUMBER]" at bounding box center [202, 174] width 46 height 7
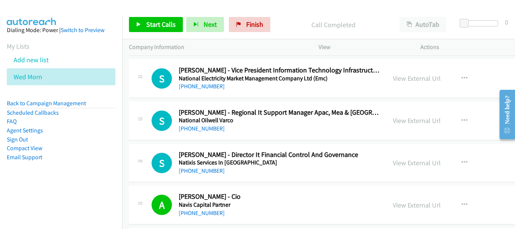
scroll to position [16496, 0]
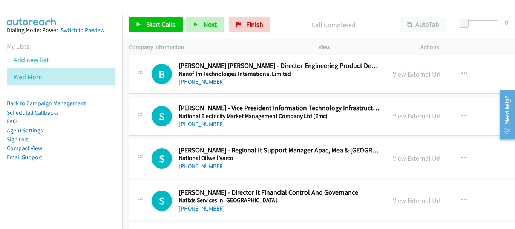
click at [212, 208] on link "[PHONE_NUMBER]" at bounding box center [202, 208] width 46 height 7
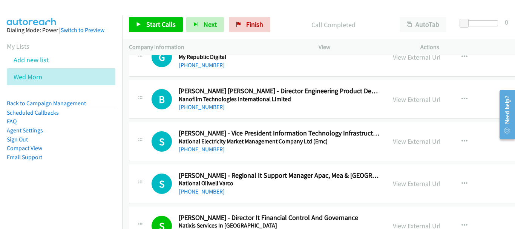
scroll to position [16458, 0]
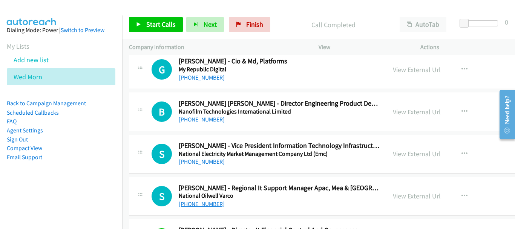
click at [194, 203] on link "[PHONE_NUMBER]" at bounding box center [202, 203] width 46 height 7
click at [200, 162] on link "[PHONE_NUMBER]" at bounding box center [202, 161] width 46 height 7
click at [209, 165] on link "[PHONE_NUMBER]" at bounding box center [202, 161] width 46 height 7
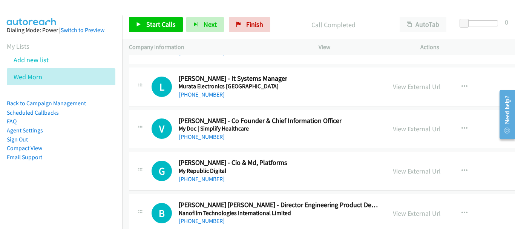
scroll to position [16345, 0]
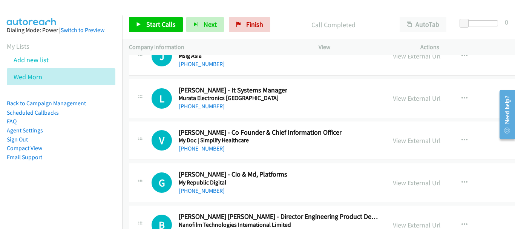
click at [190, 148] on link "[PHONE_NUMBER]" at bounding box center [202, 148] width 46 height 7
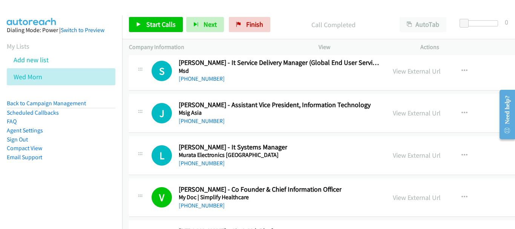
scroll to position [16270, 0]
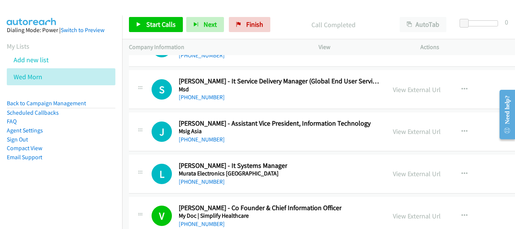
click at [192, 186] on div "[PHONE_NUMBER]" at bounding box center [233, 181] width 108 height 9
click at [193, 182] on link "[PHONE_NUMBER]" at bounding box center [202, 181] width 46 height 7
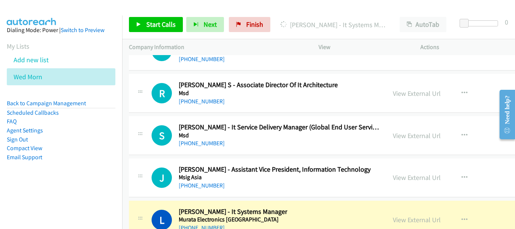
scroll to position [16232, 0]
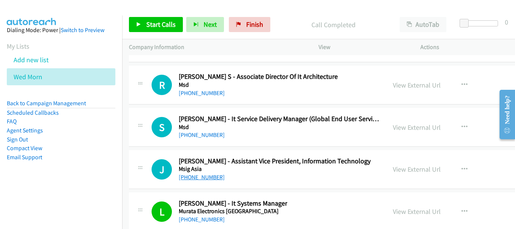
click at [199, 177] on link "[PHONE_NUMBER]" at bounding box center [202, 176] width 46 height 7
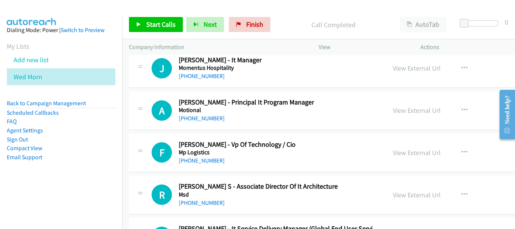
scroll to position [16119, 0]
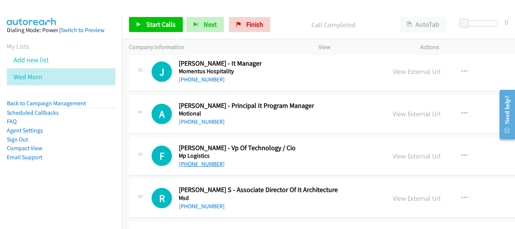
click at [209, 163] on link "[PHONE_NUMBER]" at bounding box center [202, 163] width 46 height 7
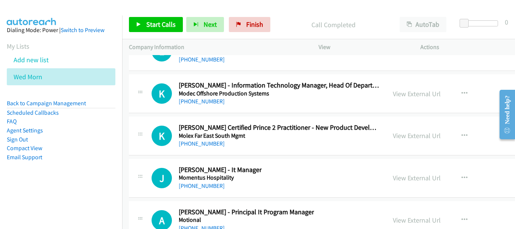
scroll to position [16006, 0]
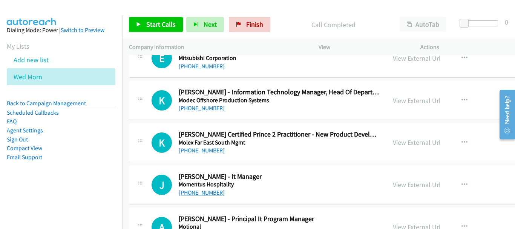
click at [203, 192] on link "[PHONE_NUMBER]" at bounding box center [202, 192] width 46 height 7
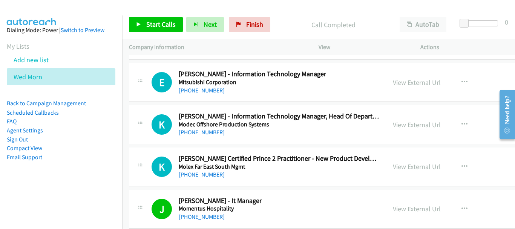
scroll to position [15969, 0]
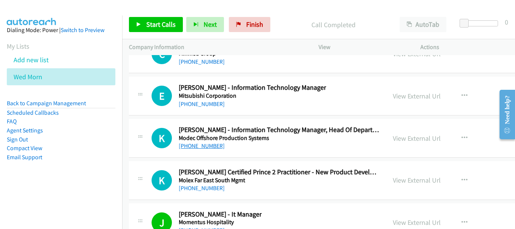
click at [202, 148] on link "[PHONE_NUMBER]" at bounding box center [202, 145] width 46 height 7
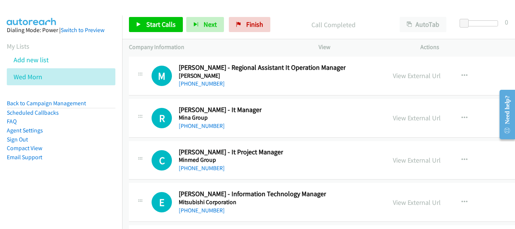
scroll to position [15856, 0]
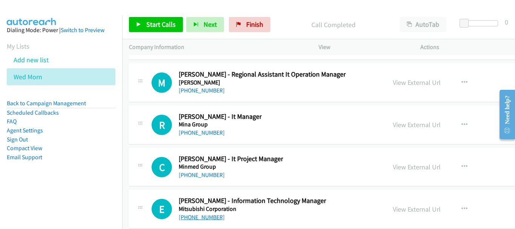
click at [200, 217] on link "[PHONE_NUMBER]" at bounding box center [202, 216] width 46 height 7
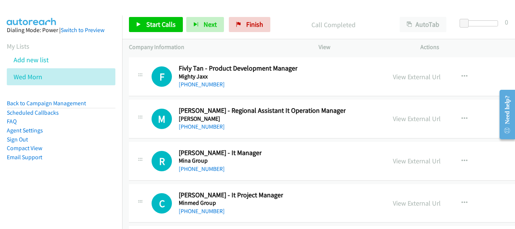
scroll to position [15818, 0]
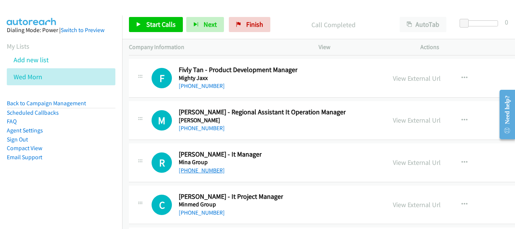
click at [209, 171] on link "[PHONE_NUMBER]" at bounding box center [202, 170] width 46 height 7
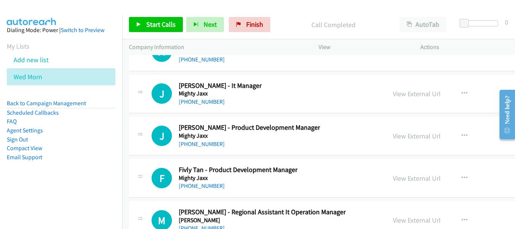
scroll to position [15705, 0]
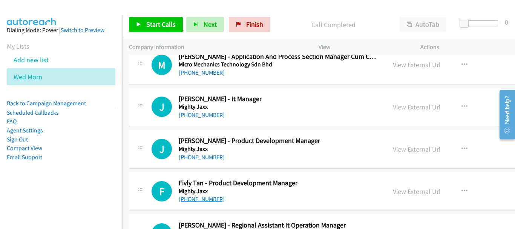
click at [199, 200] on link "[PHONE_NUMBER]" at bounding box center [202, 198] width 46 height 7
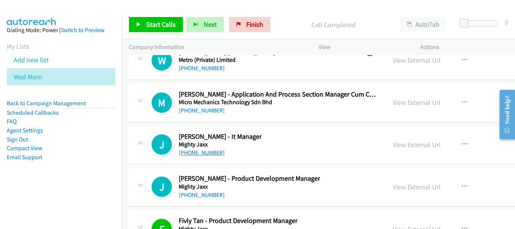
click at [203, 149] on link "[PHONE_NUMBER]" at bounding box center [202, 152] width 46 height 7
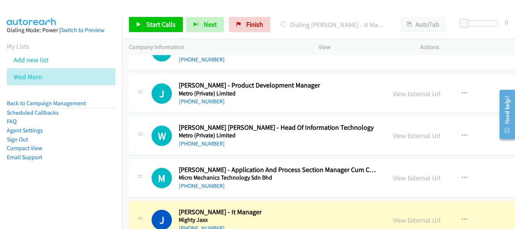
scroll to position [15554, 0]
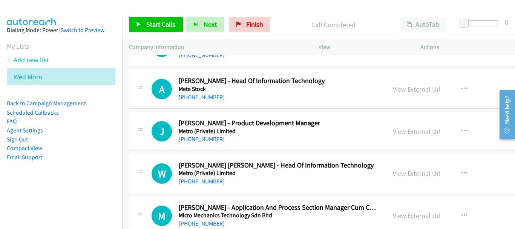
click at [201, 182] on link "[PHONE_NUMBER]" at bounding box center [202, 180] width 46 height 7
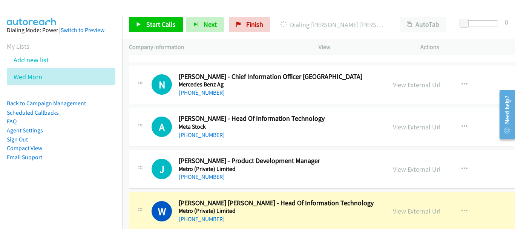
scroll to position [15479, 0]
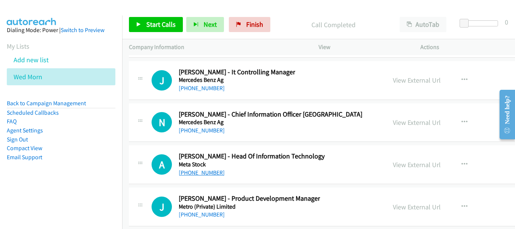
click at [189, 171] on link "[PHONE_NUMBER]" at bounding box center [202, 172] width 46 height 7
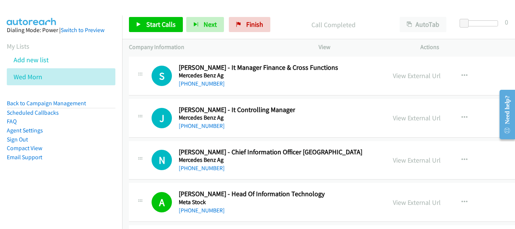
scroll to position [15403, 0]
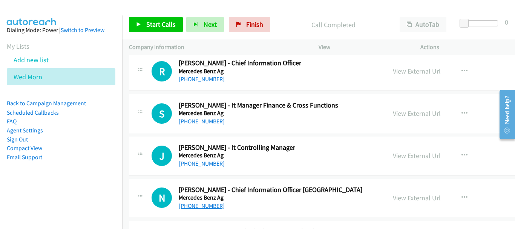
click at [188, 208] on link "[PHONE_NUMBER]" at bounding box center [202, 205] width 46 height 7
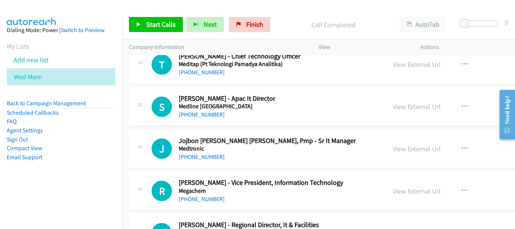
scroll to position [15027, 0]
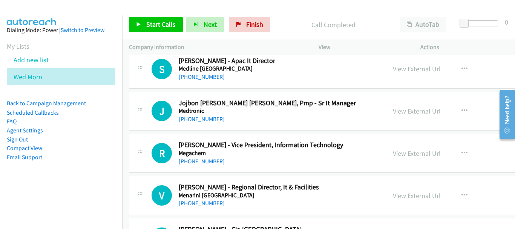
click at [201, 160] on link "[PHONE_NUMBER]" at bounding box center [202, 160] width 46 height 7
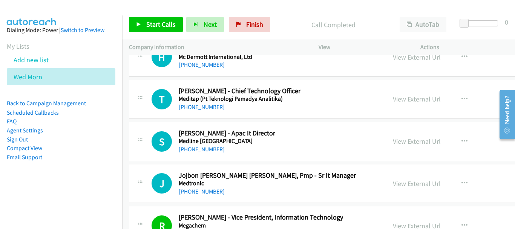
scroll to position [14951, 0]
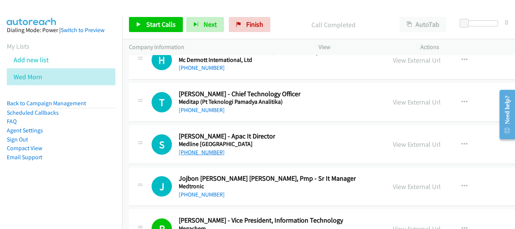
click at [200, 153] on link "[PHONE_NUMBER]" at bounding box center [202, 151] width 46 height 7
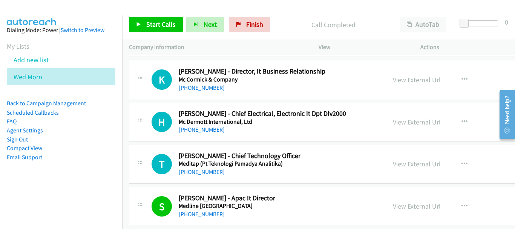
scroll to position [14876, 0]
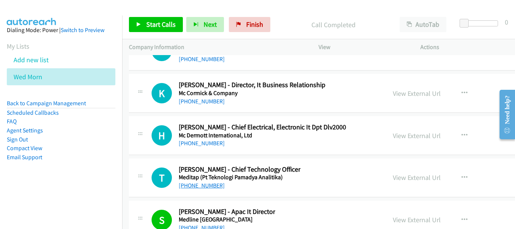
click at [206, 187] on link "[PHONE_NUMBER]" at bounding box center [202, 185] width 46 height 7
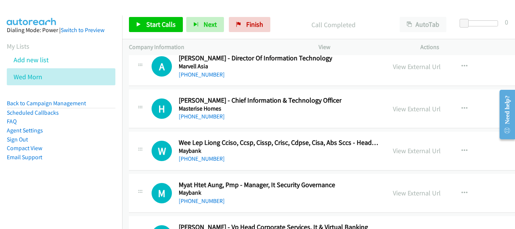
scroll to position [14575, 0]
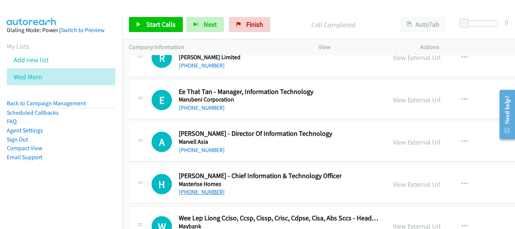
click at [205, 189] on link "[PHONE_NUMBER]" at bounding box center [202, 191] width 46 height 7
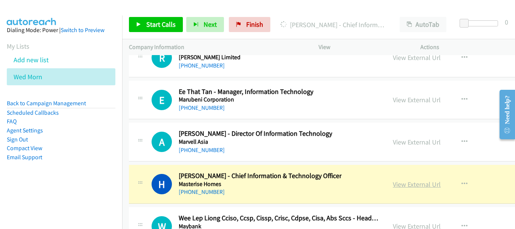
click at [393, 183] on link "View External Url" at bounding box center [417, 184] width 48 height 9
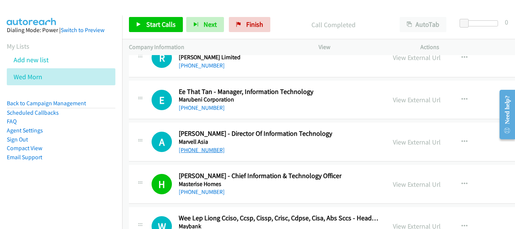
click at [206, 150] on link "[PHONE_NUMBER]" at bounding box center [202, 149] width 46 height 7
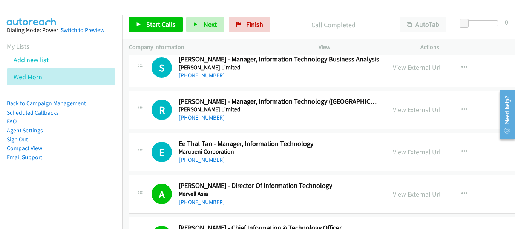
scroll to position [14499, 0]
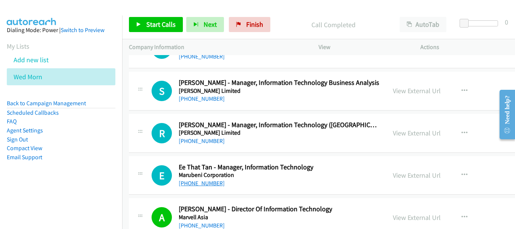
click at [209, 182] on link "[PHONE_NUMBER]" at bounding box center [202, 182] width 46 height 7
click at [199, 142] on link "[PHONE_NUMBER]" at bounding box center [202, 140] width 46 height 7
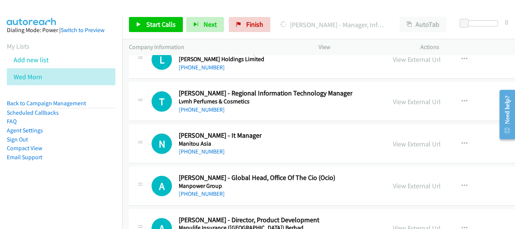
scroll to position [13934, 0]
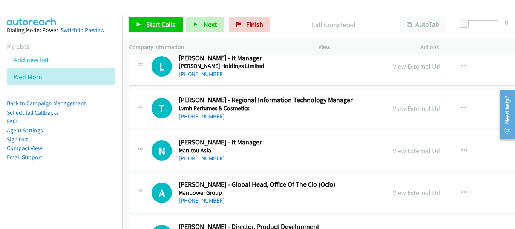
click at [204, 158] on link "[PHONE_NUMBER]" at bounding box center [202, 157] width 46 height 7
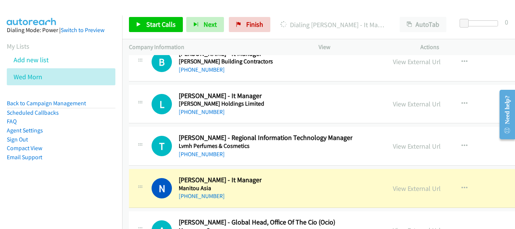
scroll to position [13859, 0]
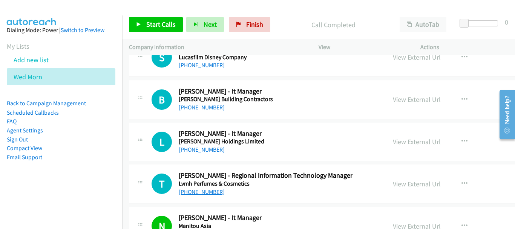
click at [206, 192] on link "[PHONE_NUMBER]" at bounding box center [202, 191] width 46 height 7
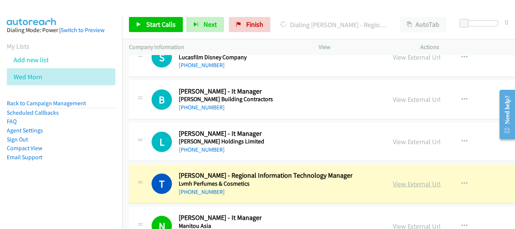
click at [400, 188] on link "View External Url" at bounding box center [417, 183] width 48 height 9
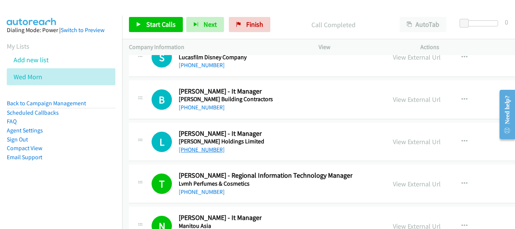
click at [203, 152] on link "[PHONE_NUMBER]" at bounding box center [202, 149] width 46 height 7
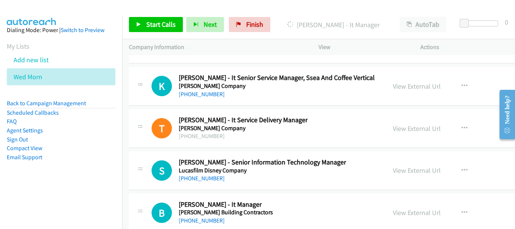
scroll to position [13784, 0]
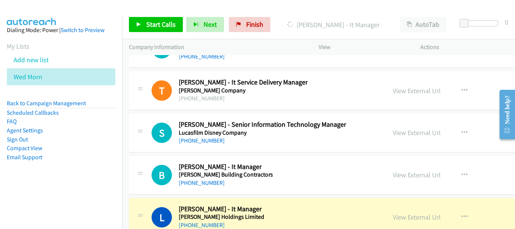
click at [232, 133] on h5 "Lucasfilm Disney Company" at bounding box center [262, 133] width 167 height 8
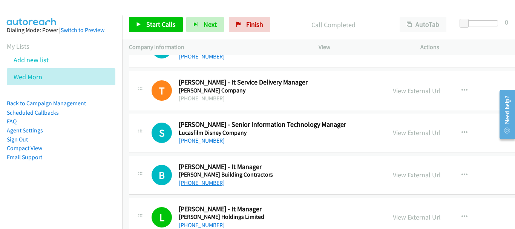
click at [200, 181] on link "[PHONE_NUMBER]" at bounding box center [202, 182] width 46 height 7
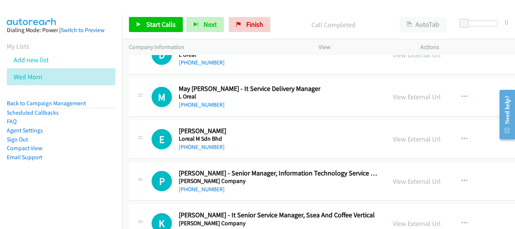
scroll to position [13595, 0]
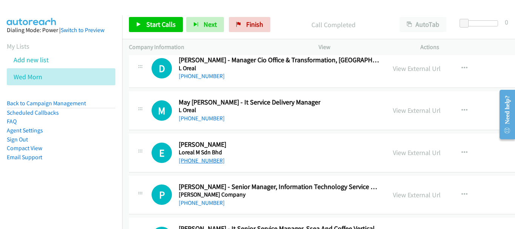
click at [202, 159] on link "[PHONE_NUMBER]" at bounding box center [202, 160] width 46 height 7
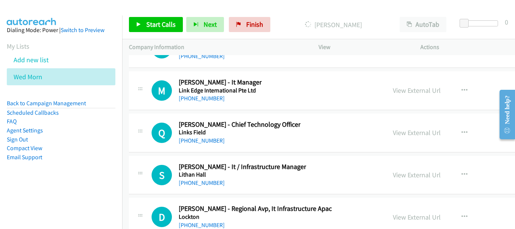
scroll to position [13143, 0]
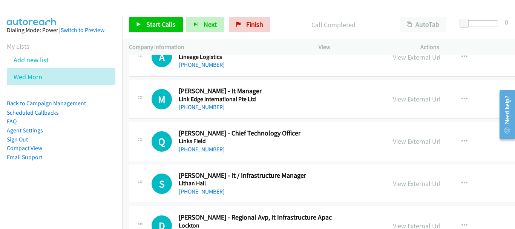
click at [208, 151] on link "[PHONE_NUMBER]" at bounding box center [202, 148] width 46 height 7
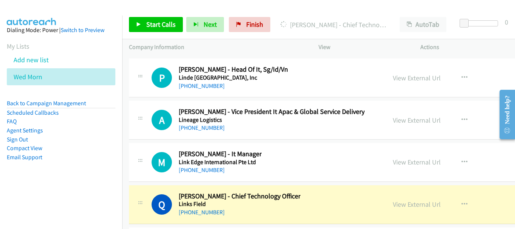
scroll to position [13068, 0]
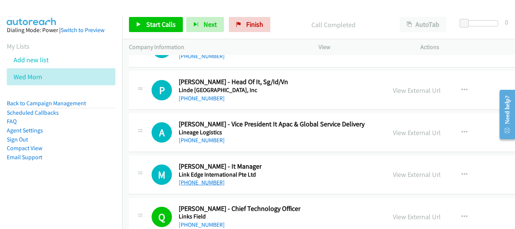
click at [197, 180] on link "[PHONE_NUMBER]" at bounding box center [202, 182] width 46 height 7
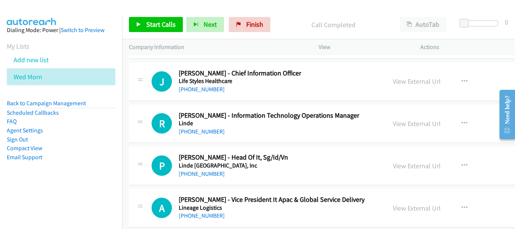
scroll to position [13030, 0]
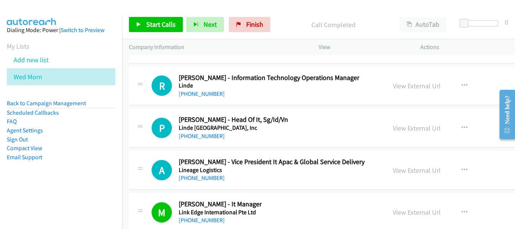
click at [215, 177] on div "[PHONE_NUMBER]" at bounding box center [272, 177] width 186 height 9
click at [214, 176] on div "[PHONE_NUMBER]" at bounding box center [272, 177] width 186 height 9
click at [208, 178] on link "[PHONE_NUMBER]" at bounding box center [202, 177] width 46 height 7
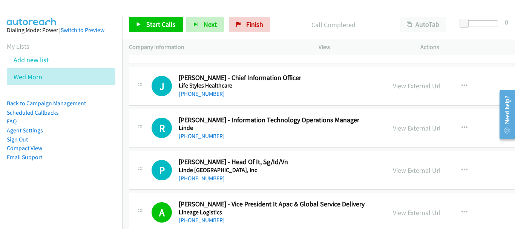
scroll to position [12992, 0]
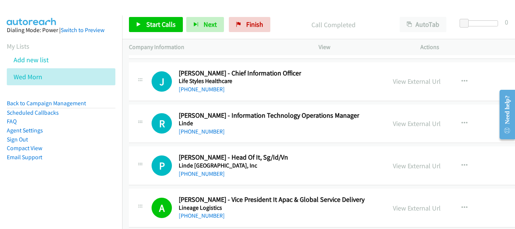
click at [197, 177] on div "[PHONE_NUMBER]" at bounding box center [233, 173] width 109 height 9
click at [197, 174] on link "[PHONE_NUMBER]" at bounding box center [202, 173] width 46 height 7
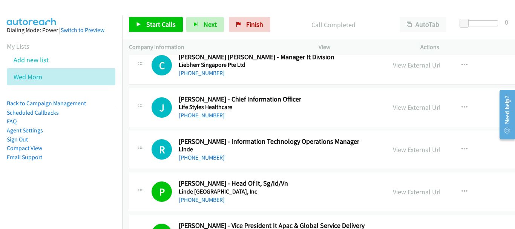
scroll to position [12955, 0]
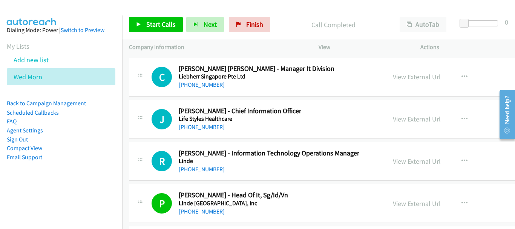
click at [207, 122] on div "[PHONE_NUMBER]" at bounding box center [240, 126] width 122 height 9
click at [205, 126] on link "[PHONE_NUMBER]" at bounding box center [202, 126] width 46 height 7
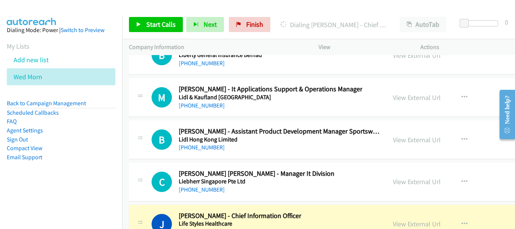
scroll to position [12842, 0]
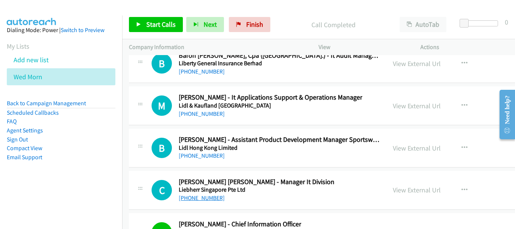
click at [203, 200] on link "[PHONE_NUMBER]" at bounding box center [202, 197] width 46 height 7
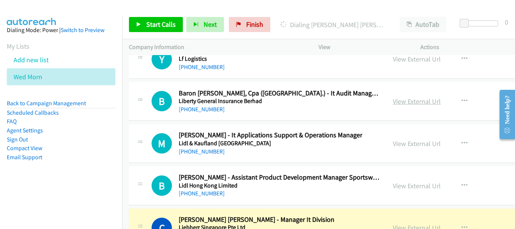
scroll to position [12879, 0]
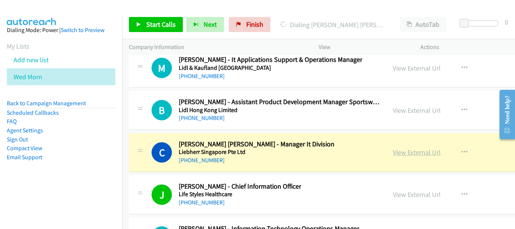
click at [402, 150] on link "View External Url" at bounding box center [417, 152] width 48 height 9
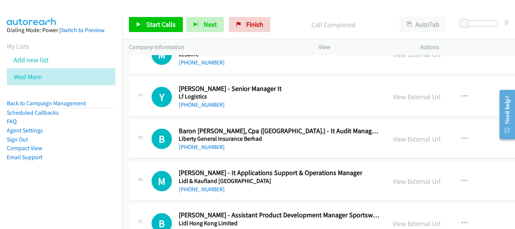
scroll to position [12729, 0]
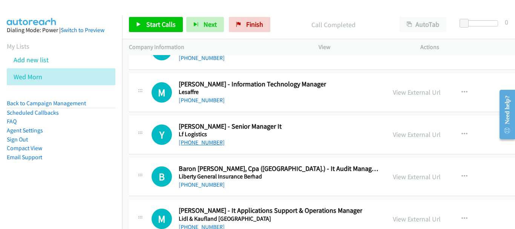
click at [206, 143] on link "[PHONE_NUMBER]" at bounding box center [202, 142] width 46 height 7
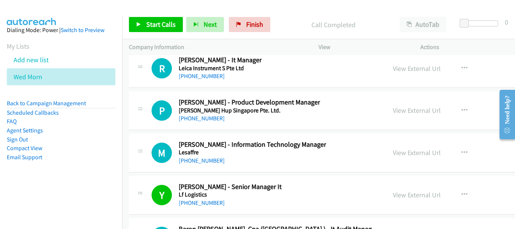
scroll to position [12653, 0]
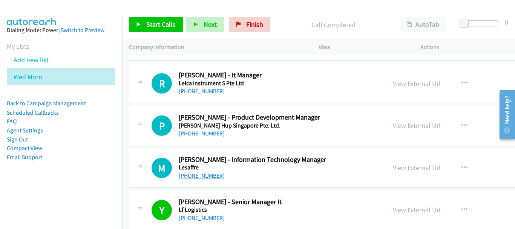
click at [190, 177] on link "[PHONE_NUMBER]" at bounding box center [202, 175] width 46 height 7
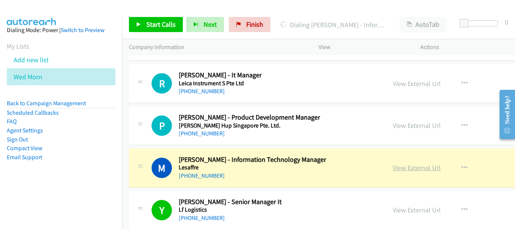
click at [400, 168] on link "View External Url" at bounding box center [417, 167] width 48 height 9
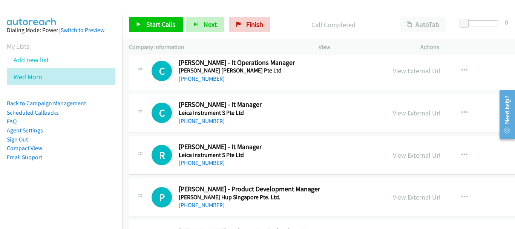
scroll to position [12578, 0]
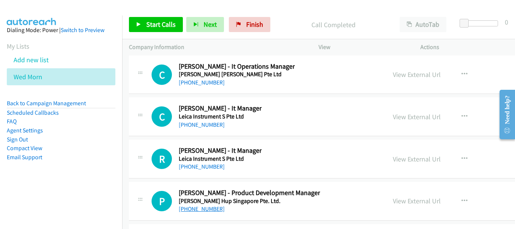
click at [193, 210] on link "[PHONE_NUMBER]" at bounding box center [202, 208] width 46 height 7
click at [203, 166] on link "[PHONE_NUMBER]" at bounding box center [202, 166] width 46 height 7
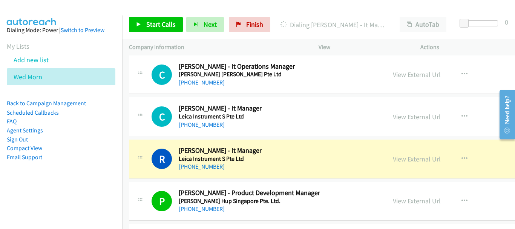
click at [399, 160] on link "View External Url" at bounding box center [417, 158] width 48 height 9
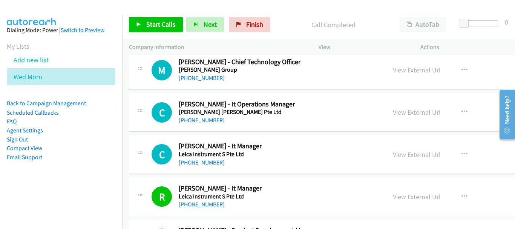
scroll to position [12503, 0]
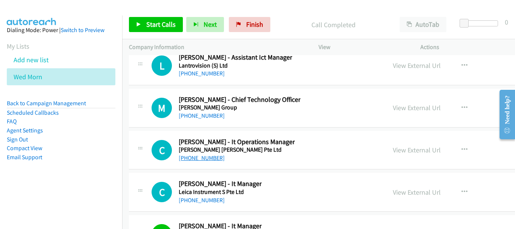
click at [213, 158] on link "[PHONE_NUMBER]" at bounding box center [202, 157] width 46 height 7
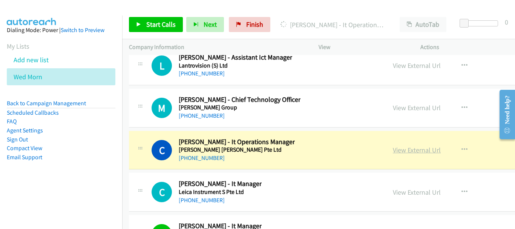
click at [396, 147] on link "View External Url" at bounding box center [417, 149] width 48 height 9
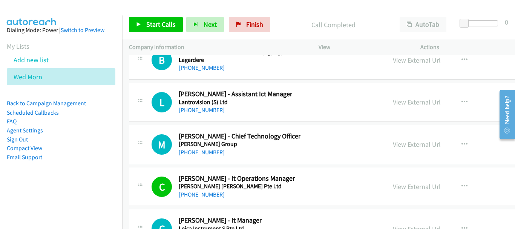
scroll to position [12465, 0]
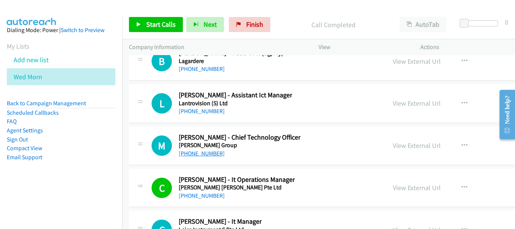
click at [194, 153] on link "[PHONE_NUMBER]" at bounding box center [202, 153] width 46 height 7
drag, startPoint x: 194, startPoint y: 153, endPoint x: 246, endPoint y: 167, distance: 53.9
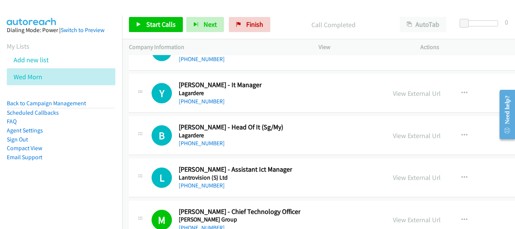
scroll to position [12390, 0]
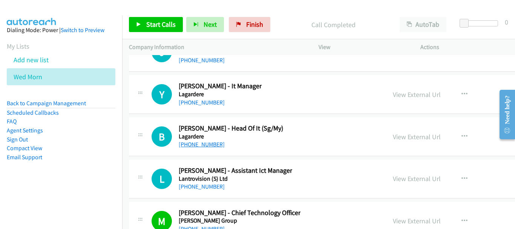
click at [208, 143] on link "[PHONE_NUMBER]" at bounding box center [202, 144] width 46 height 7
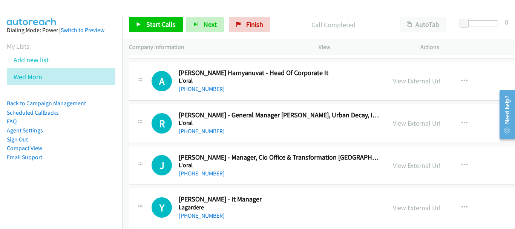
scroll to position [12314, 0]
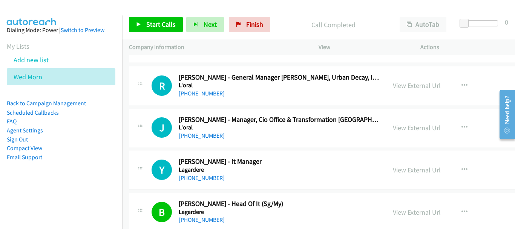
click at [204, 185] on div "Y Callback Scheduled [PERSON_NAME] - It Manager Lagardere [GEOGRAPHIC_DATA]/[GE…" at bounding box center [372, 169] width 487 height 39
click at [204, 179] on link "[PHONE_NUMBER]" at bounding box center [202, 177] width 46 height 7
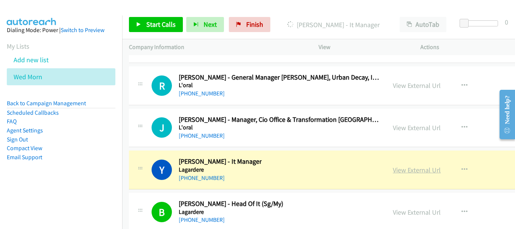
click at [393, 173] on link "View External Url" at bounding box center [417, 169] width 48 height 9
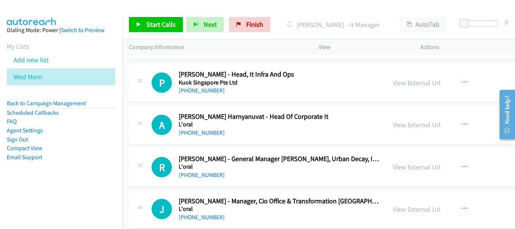
scroll to position [12201, 0]
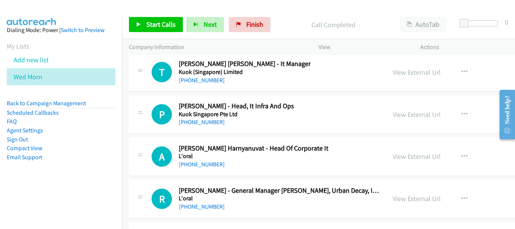
click at [200, 160] on div "[PHONE_NUMBER]" at bounding box center [254, 164] width 150 height 9
click at [197, 162] on link "[PHONE_NUMBER]" at bounding box center [202, 163] width 46 height 7
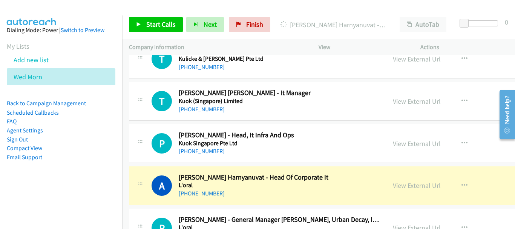
scroll to position [12164, 0]
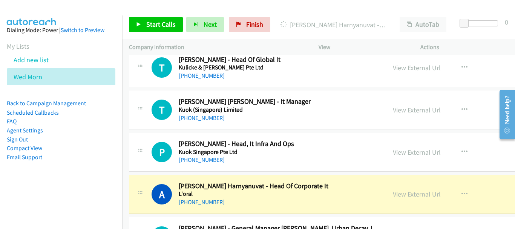
click at [397, 197] on link "View External Url" at bounding box center [417, 193] width 48 height 9
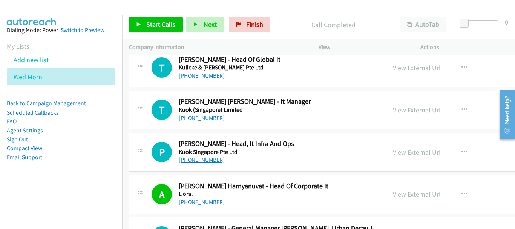
click at [202, 159] on link "[PHONE_NUMBER]" at bounding box center [202, 159] width 46 height 7
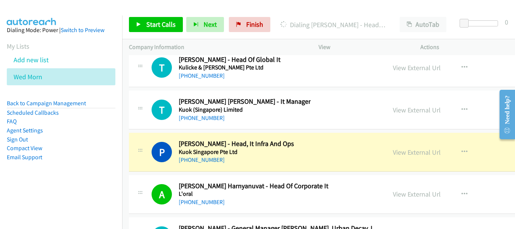
scroll to position [12126, 0]
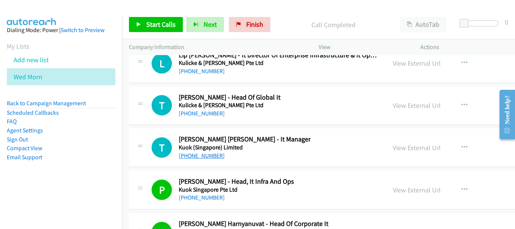
click at [209, 157] on link "[PHONE_NUMBER]" at bounding box center [202, 155] width 46 height 7
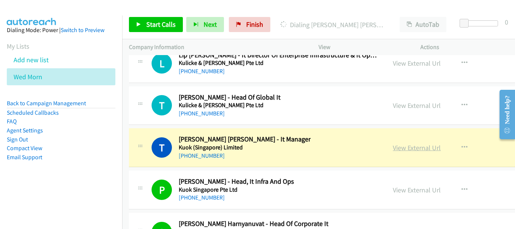
click at [393, 147] on link "View External Url" at bounding box center [417, 147] width 48 height 9
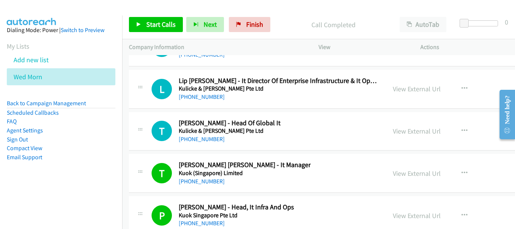
scroll to position [12088, 0]
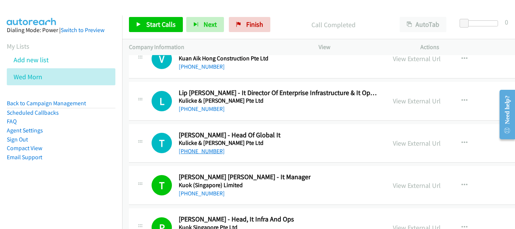
click at [209, 153] on link "[PHONE_NUMBER]" at bounding box center [202, 150] width 46 height 7
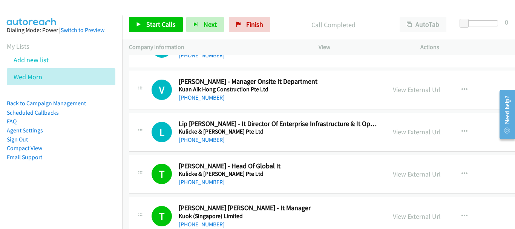
scroll to position [12051, 0]
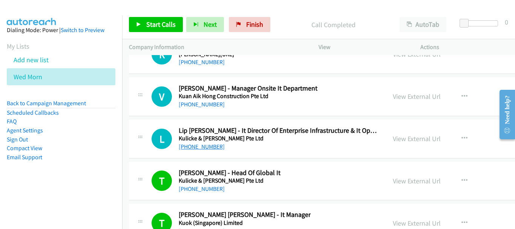
click at [212, 148] on link "[PHONE_NUMBER]" at bounding box center [202, 146] width 46 height 7
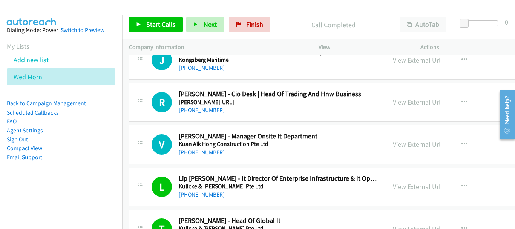
scroll to position [11975, 0]
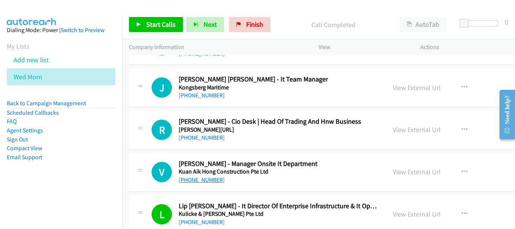
click at [203, 183] on link "[PHONE_NUMBER]" at bounding box center [202, 179] width 46 height 7
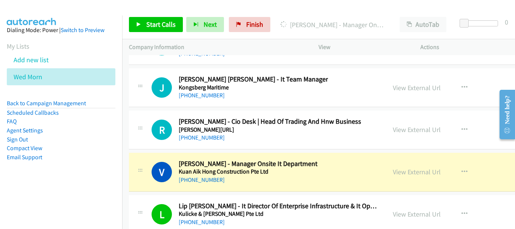
scroll to position [11900, 0]
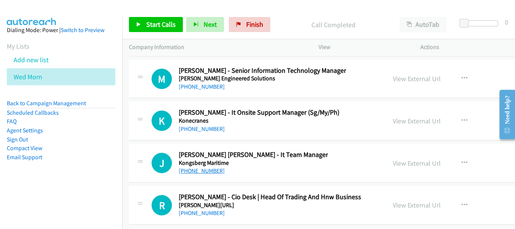
click at [188, 169] on link "[PHONE_NUMBER]" at bounding box center [202, 170] width 46 height 7
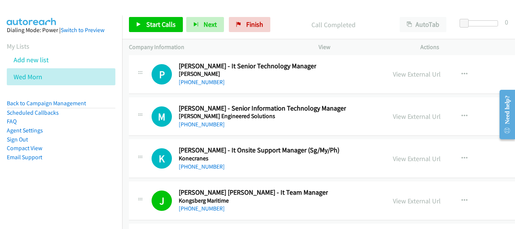
scroll to position [11825, 0]
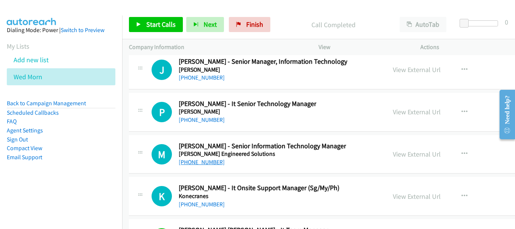
click at [204, 163] on link "[PHONE_NUMBER]" at bounding box center [202, 161] width 46 height 7
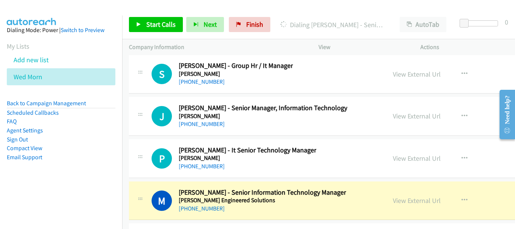
scroll to position [11787, 0]
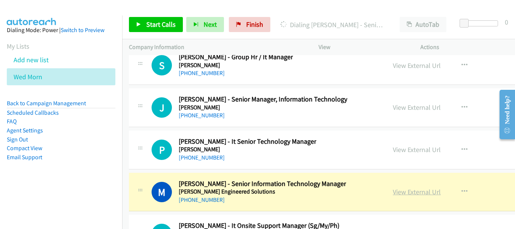
click at [421, 191] on link "View External Url" at bounding box center [417, 191] width 48 height 9
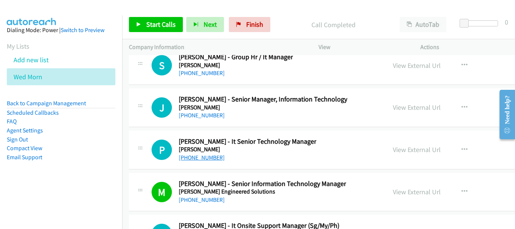
click at [211, 157] on link "[PHONE_NUMBER]" at bounding box center [202, 157] width 46 height 7
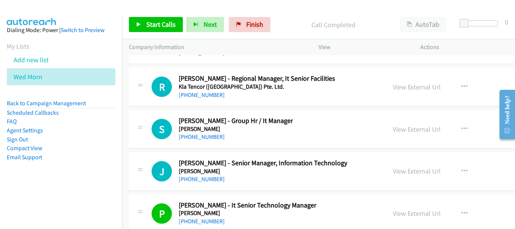
scroll to position [11712, 0]
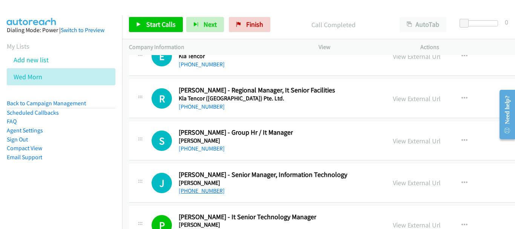
click at [202, 193] on link "[PHONE_NUMBER]" at bounding box center [202, 190] width 46 height 7
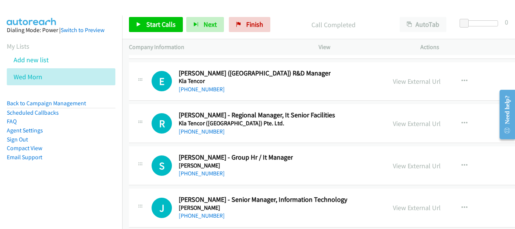
scroll to position [11674, 0]
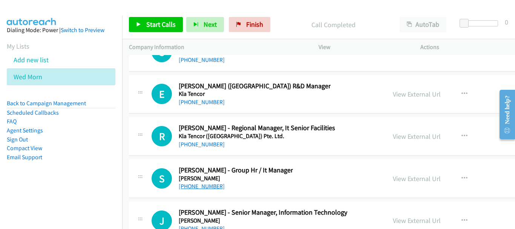
click at [199, 186] on link "[PHONE_NUMBER]" at bounding box center [202, 185] width 46 height 7
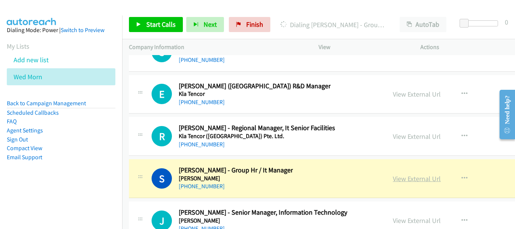
click at [403, 176] on link "View External Url" at bounding box center [417, 178] width 48 height 9
